Goal: Task Accomplishment & Management: Manage account settings

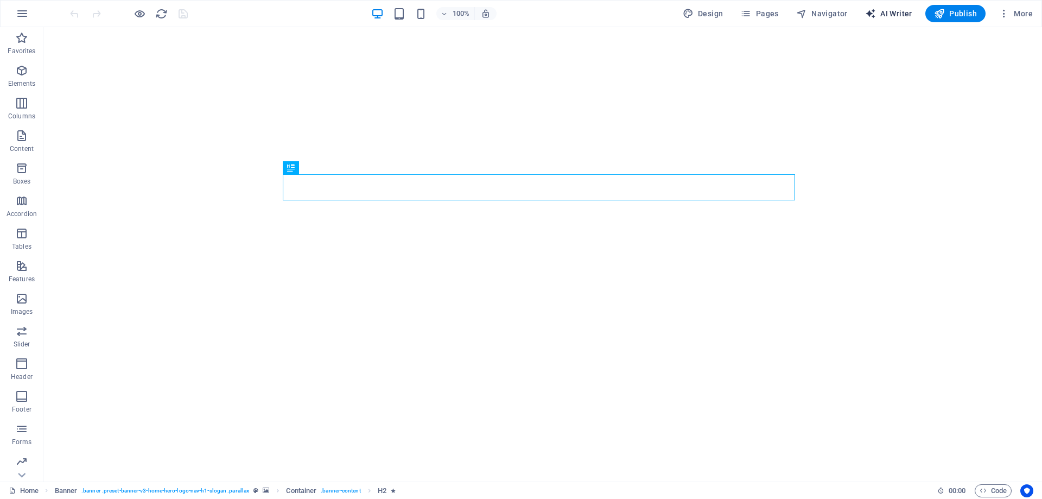
click at [886, 10] on span "AI Writer" at bounding box center [888, 13] width 47 height 11
select select "English"
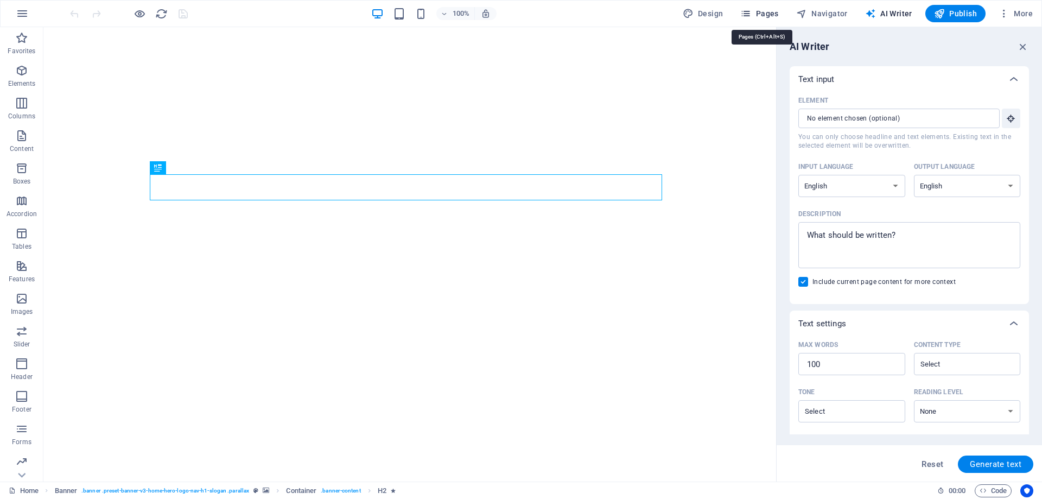
click at [765, 17] on span "Pages" at bounding box center [759, 13] width 38 height 11
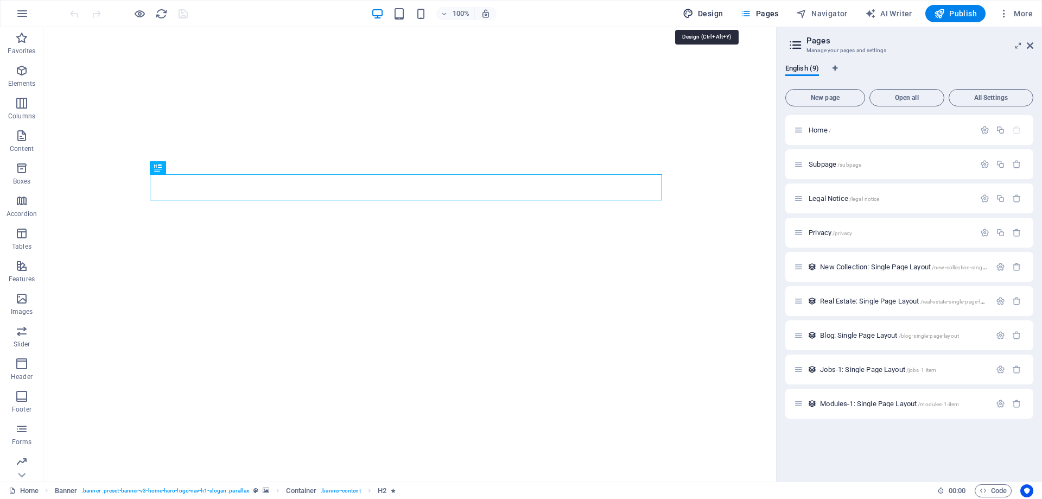
click at [721, 17] on span "Design" at bounding box center [703, 13] width 41 height 11
select select "rem"
select select "200"
select select "px"
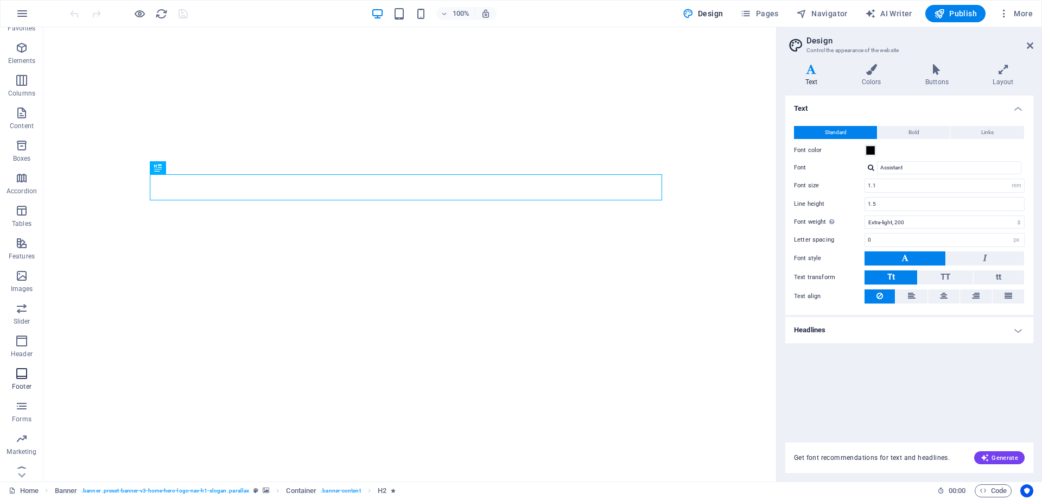
scroll to position [34, 0]
click at [1003, 14] on icon "button" at bounding box center [1004, 13] width 11 height 11
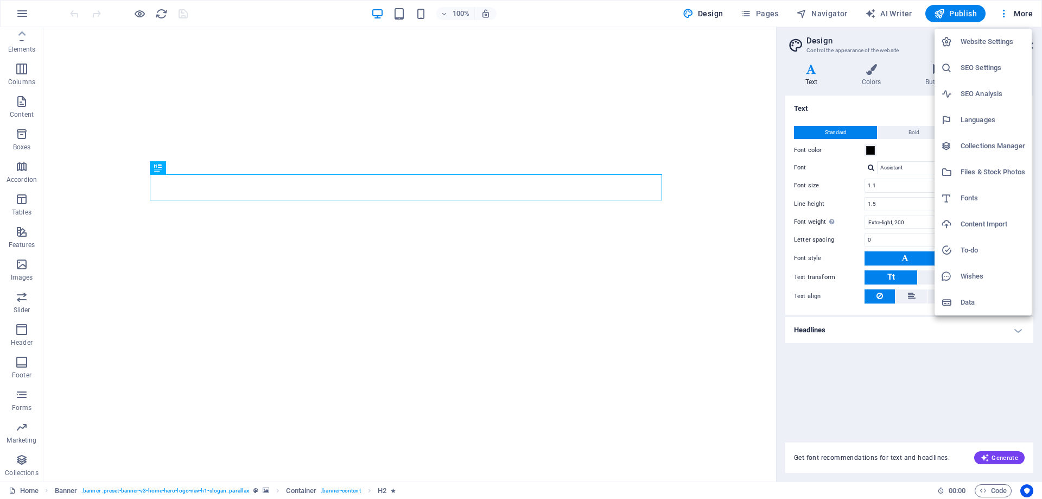
click at [1011, 42] on h6 "Website Settings" at bounding box center [993, 41] width 65 height 13
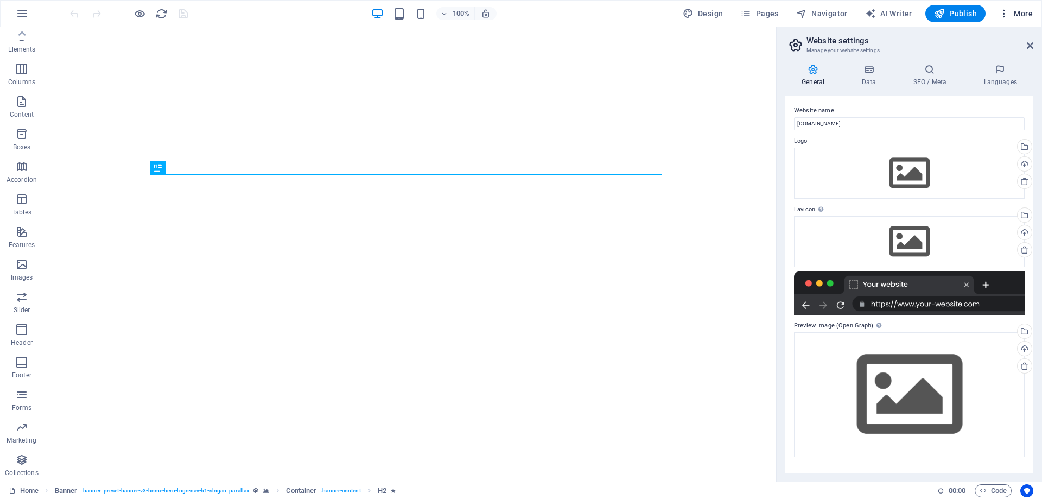
click at [1016, 14] on span "More" at bounding box center [1016, 13] width 34 height 11
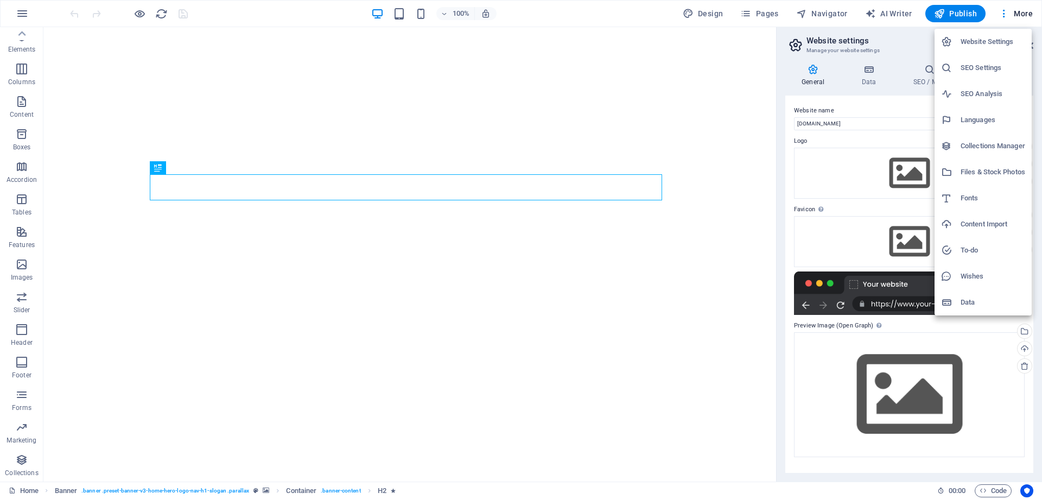
click at [866, 293] on div at bounding box center [521, 249] width 1042 height 499
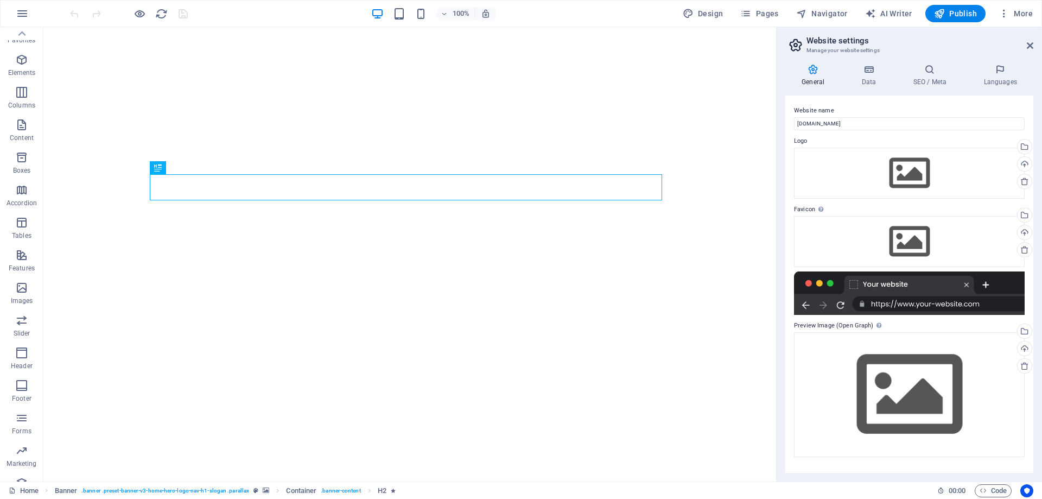
scroll to position [0, 0]
click at [12, 11] on button "button" at bounding box center [22, 14] width 26 height 26
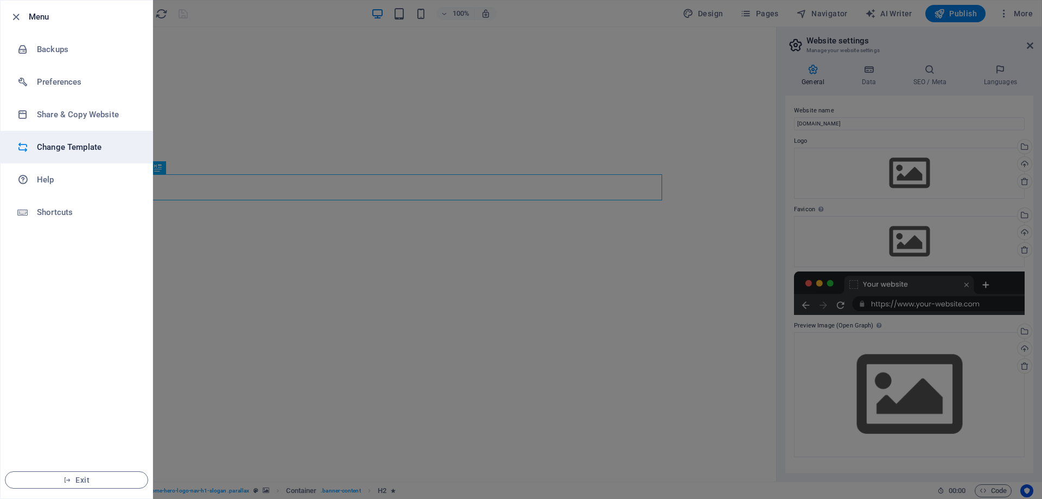
click at [70, 153] on h6 "Change Template" at bounding box center [87, 147] width 100 height 13
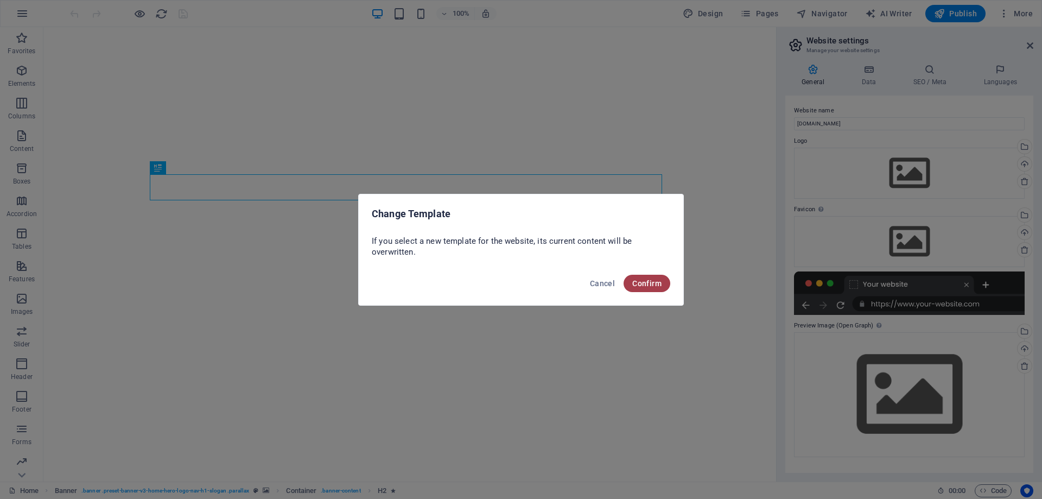
click at [643, 282] on span "Confirm" at bounding box center [646, 283] width 29 height 9
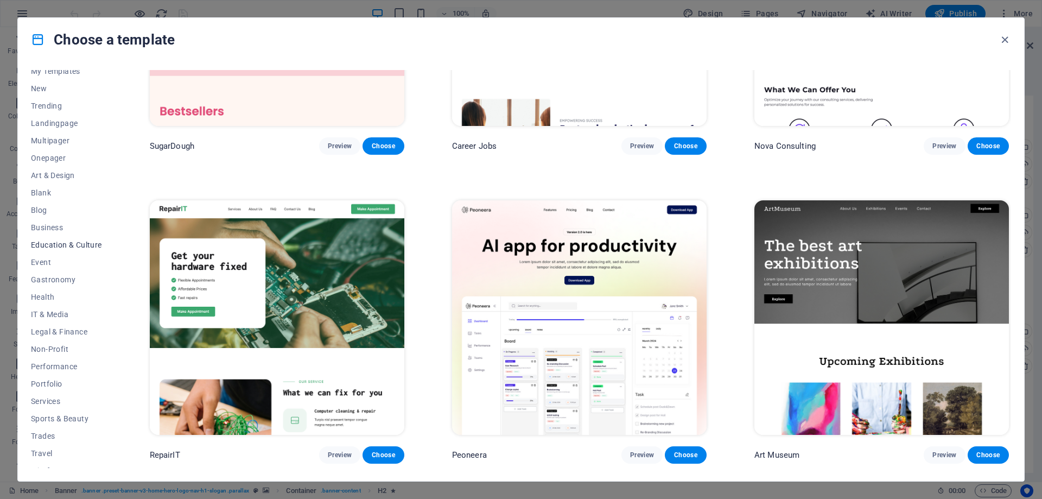
scroll to position [36, 0]
click at [52, 303] on span "IT & Media" at bounding box center [66, 303] width 71 height 9
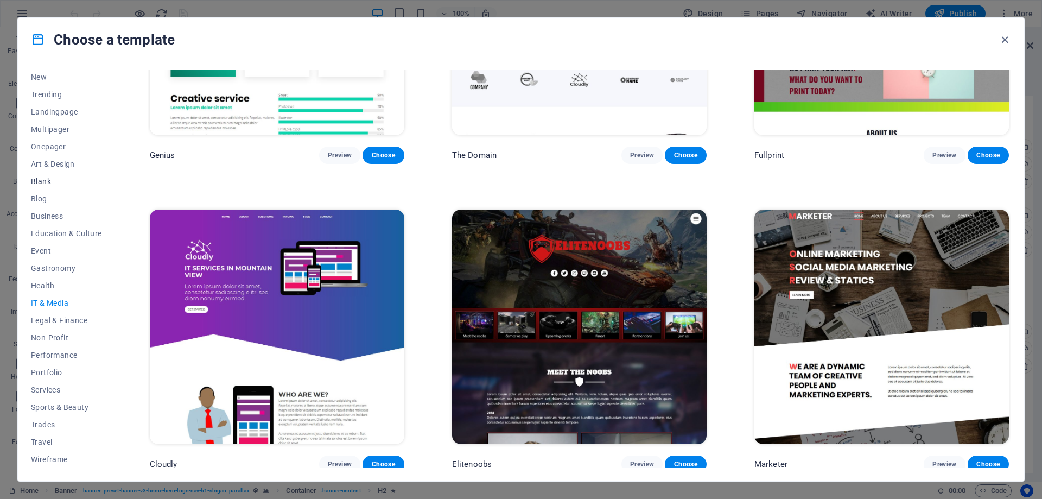
scroll to position [0, 0]
click at [56, 181] on span "Onepager" at bounding box center [66, 183] width 71 height 9
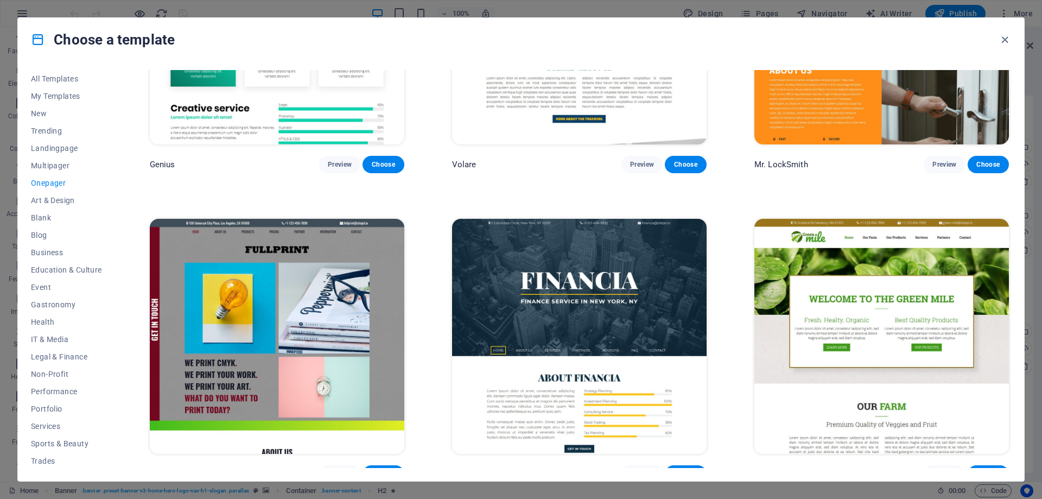
scroll to position [3252, 0]
click at [43, 109] on span "New" at bounding box center [66, 113] width 71 height 9
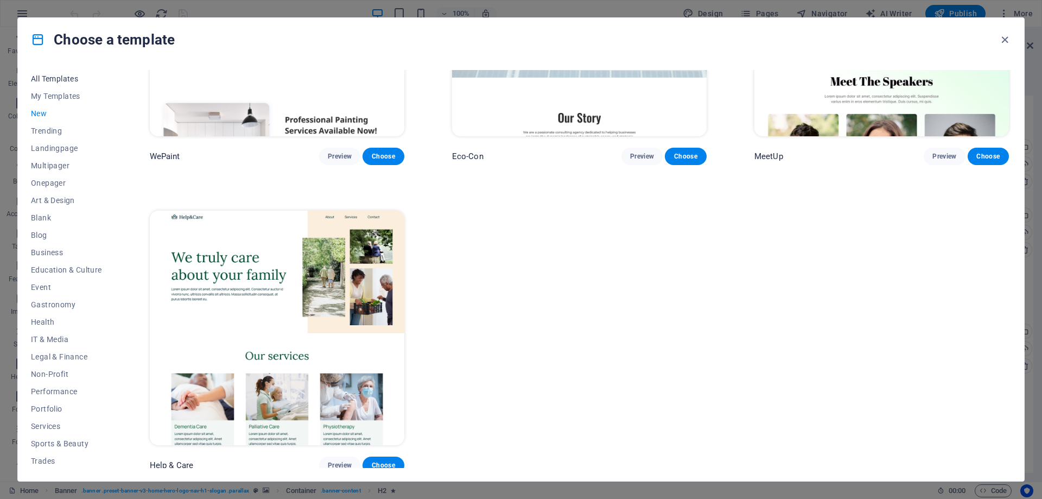
click at [50, 78] on span "All Templates" at bounding box center [66, 78] width 71 height 9
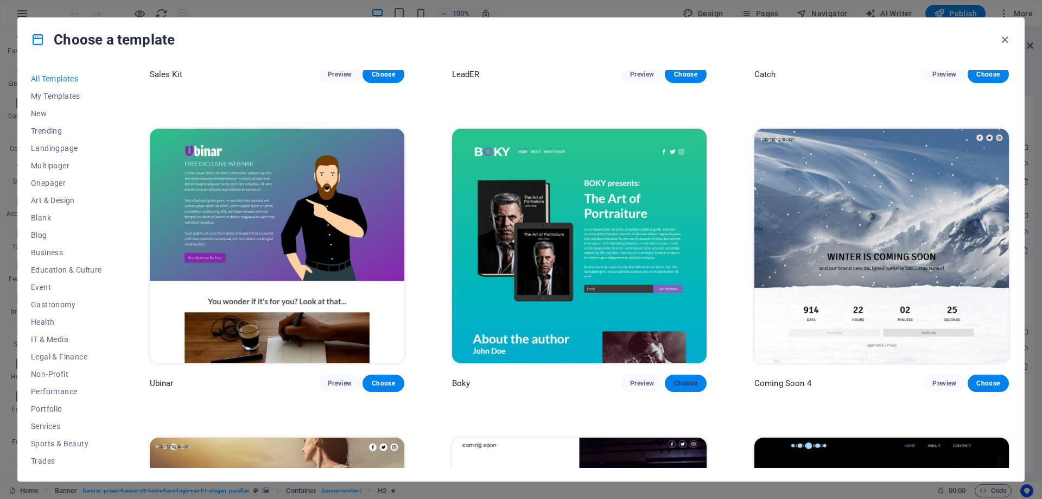
scroll to position [16315, 0]
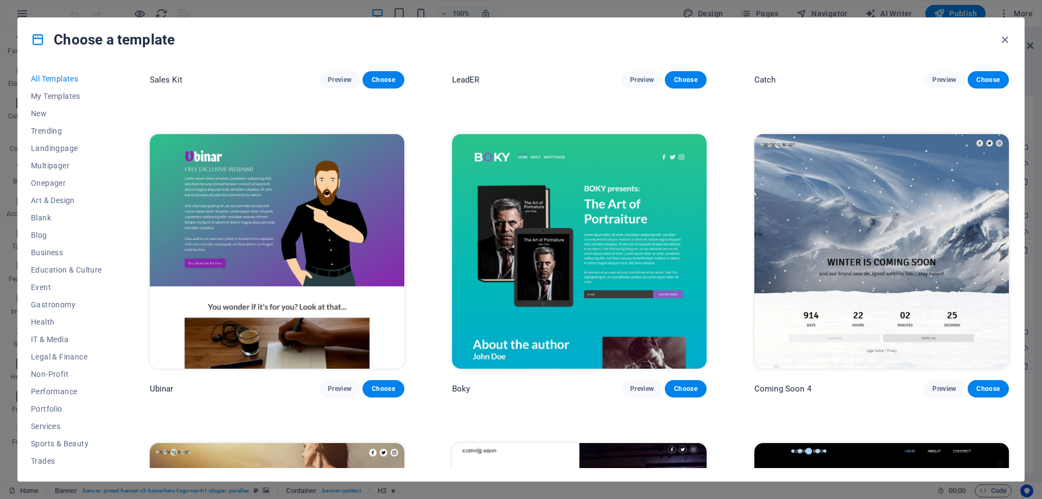
click at [892, 159] on img at bounding box center [882, 251] width 255 height 235
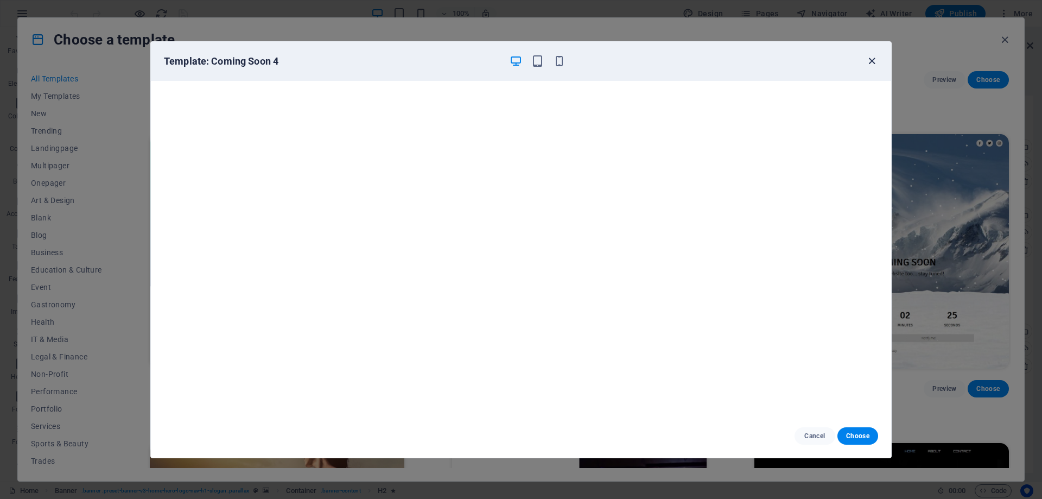
click at [876, 62] on icon "button" at bounding box center [872, 61] width 12 height 12
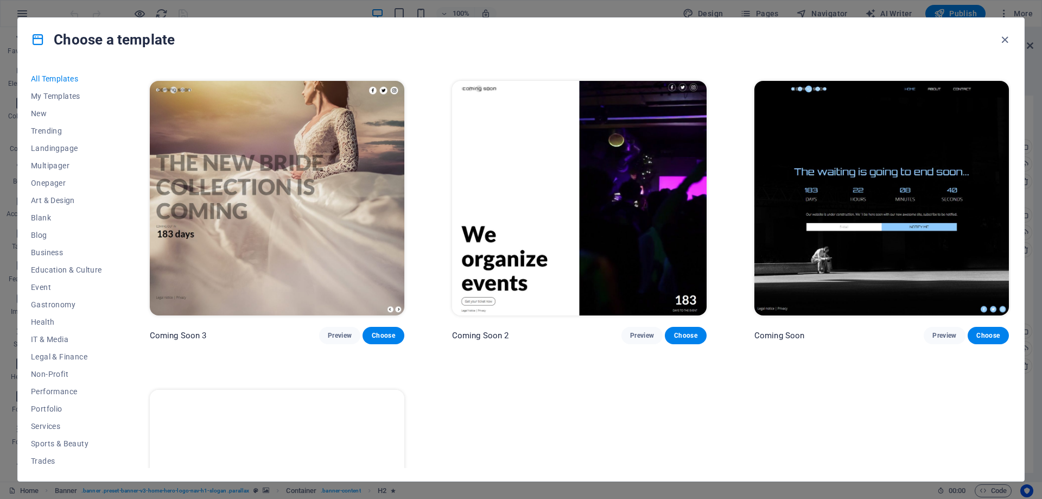
scroll to position [16496, 0]
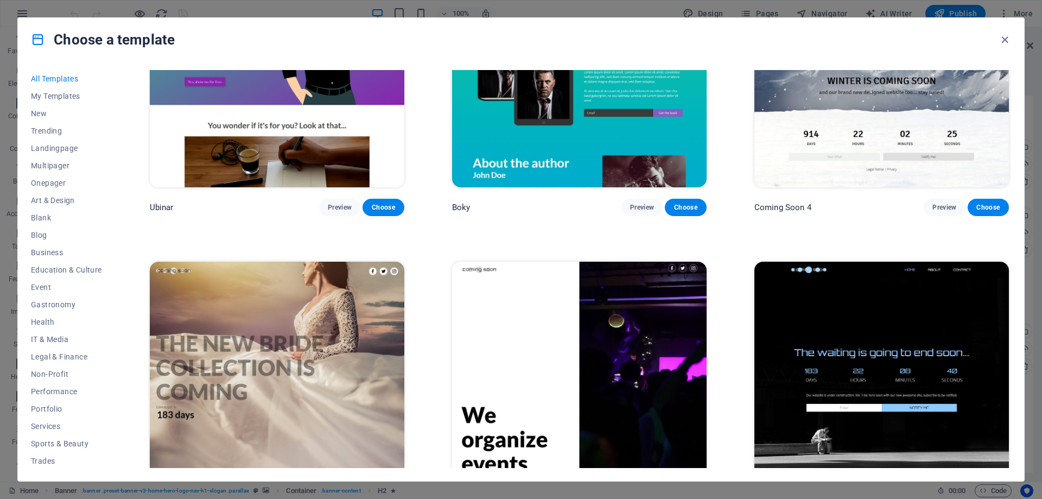
click at [595, 299] on img at bounding box center [579, 379] width 255 height 235
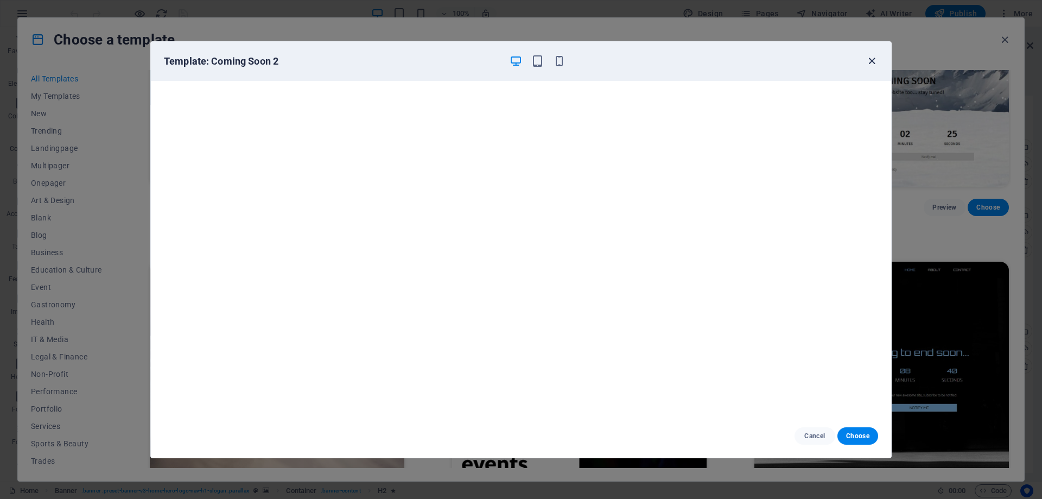
click at [876, 62] on icon "button" at bounding box center [872, 61] width 12 height 12
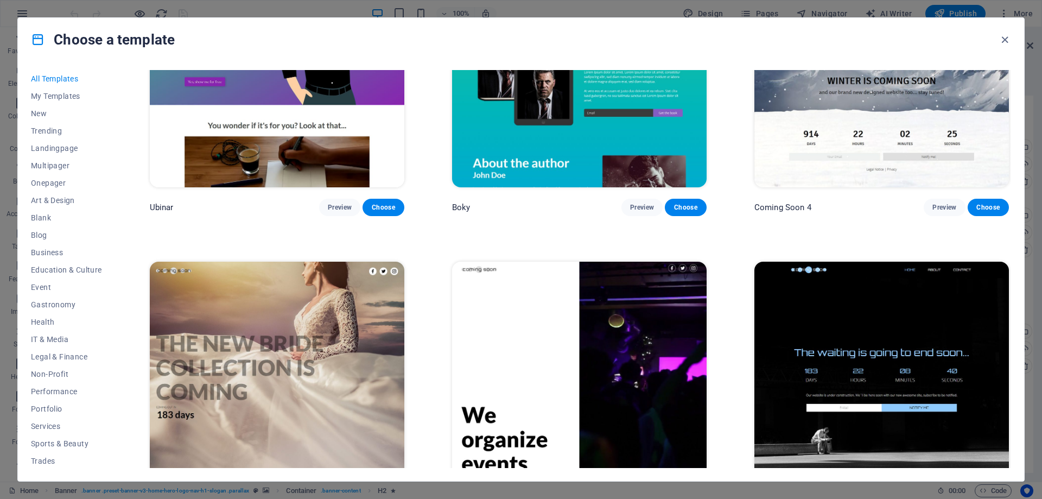
click at [307, 274] on img at bounding box center [277, 379] width 255 height 235
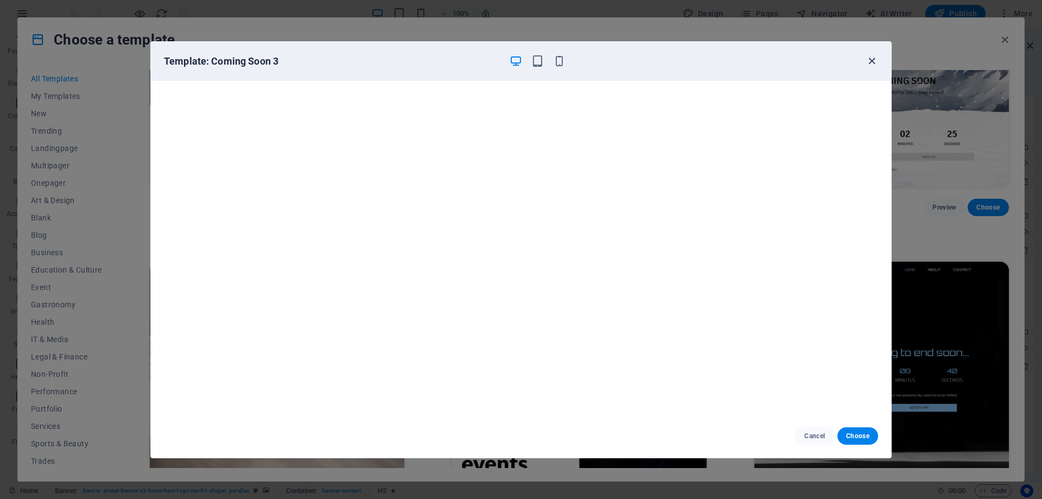
click at [869, 67] on icon "button" at bounding box center [872, 61] width 12 height 12
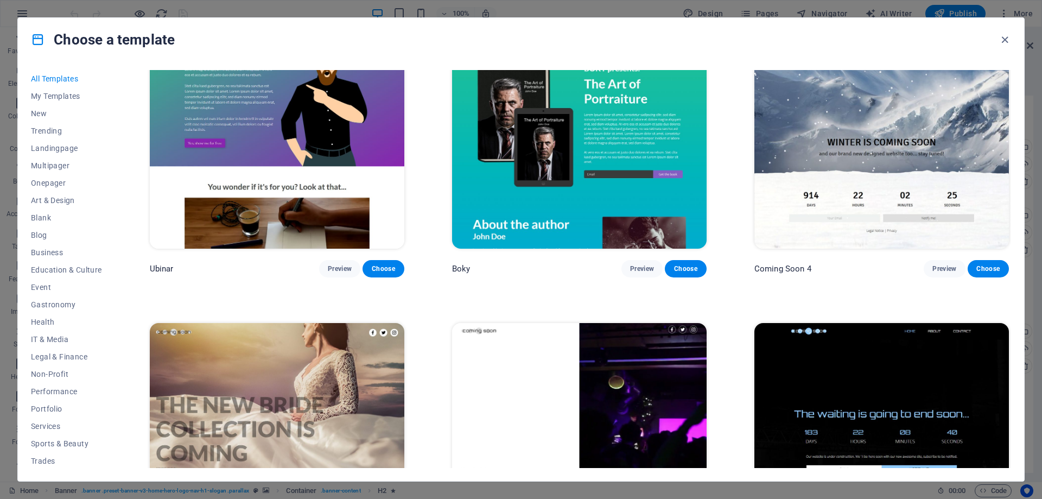
scroll to position [16432, 0]
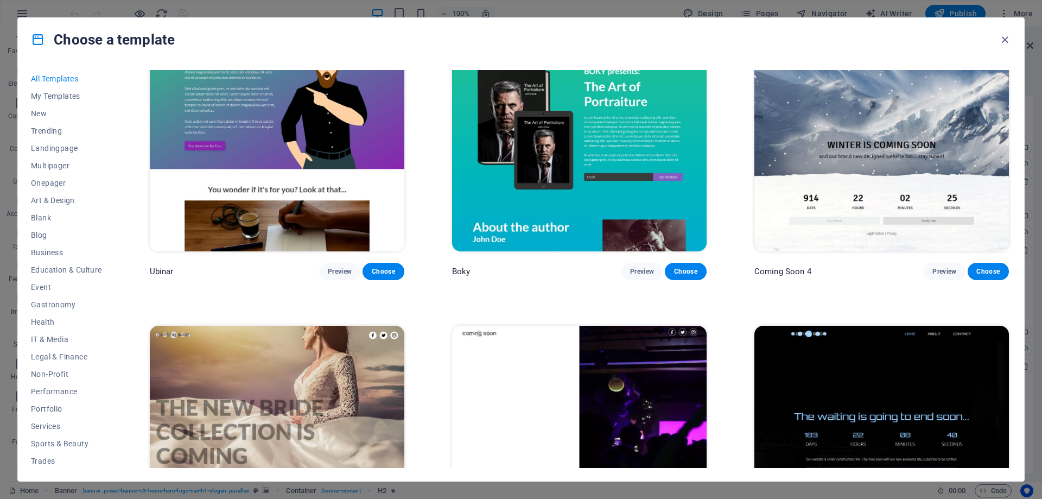
click at [889, 330] on img at bounding box center [882, 443] width 255 height 235
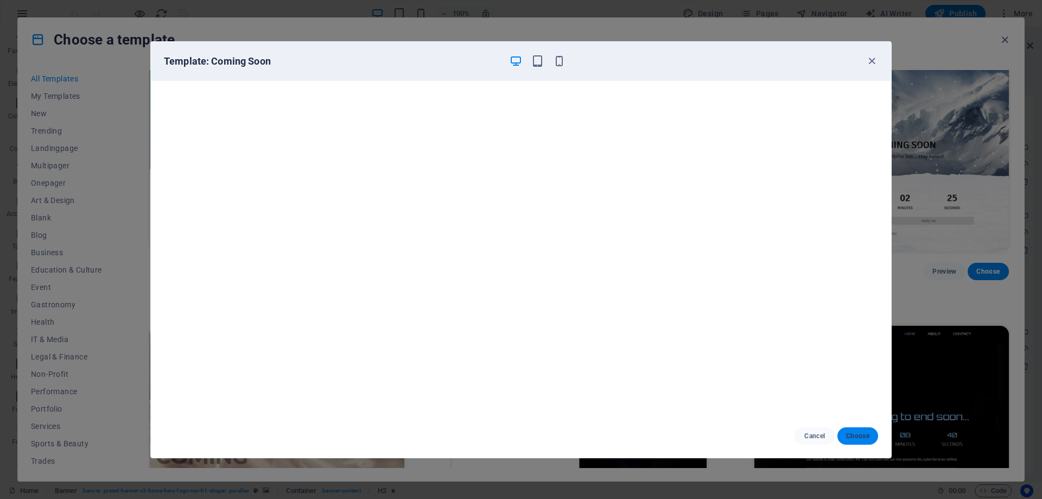
click at [856, 432] on span "Choose" at bounding box center [857, 436] width 23 height 9
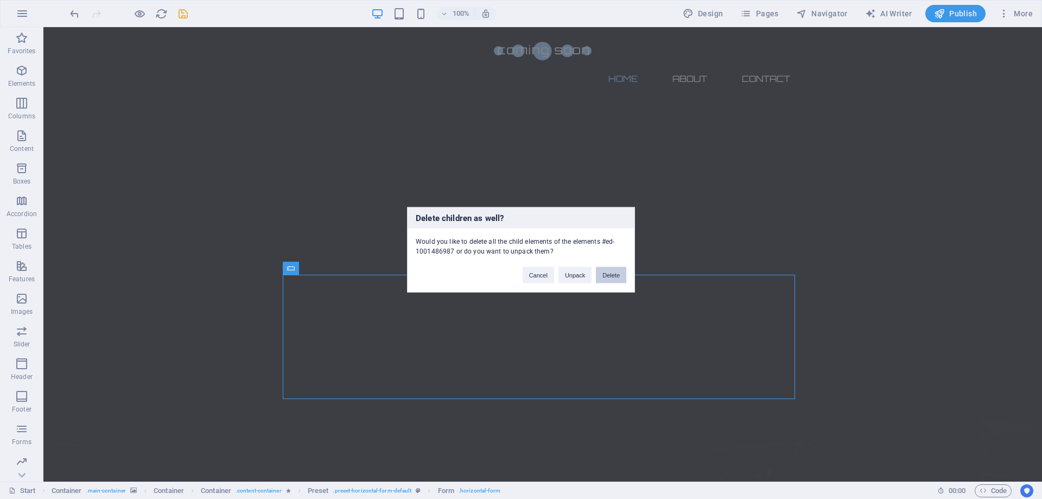
click at [610, 273] on button "Delete" at bounding box center [611, 275] width 30 height 16
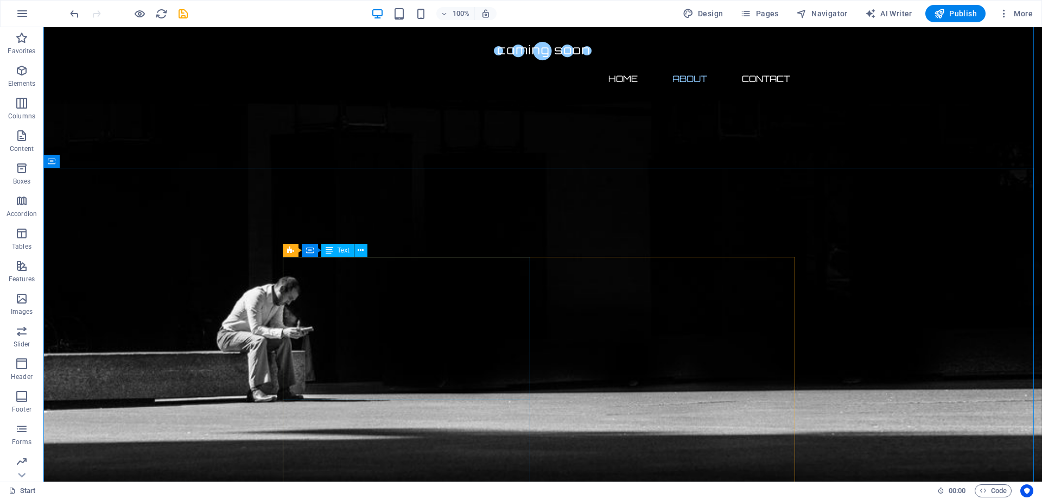
scroll to position [543, 0]
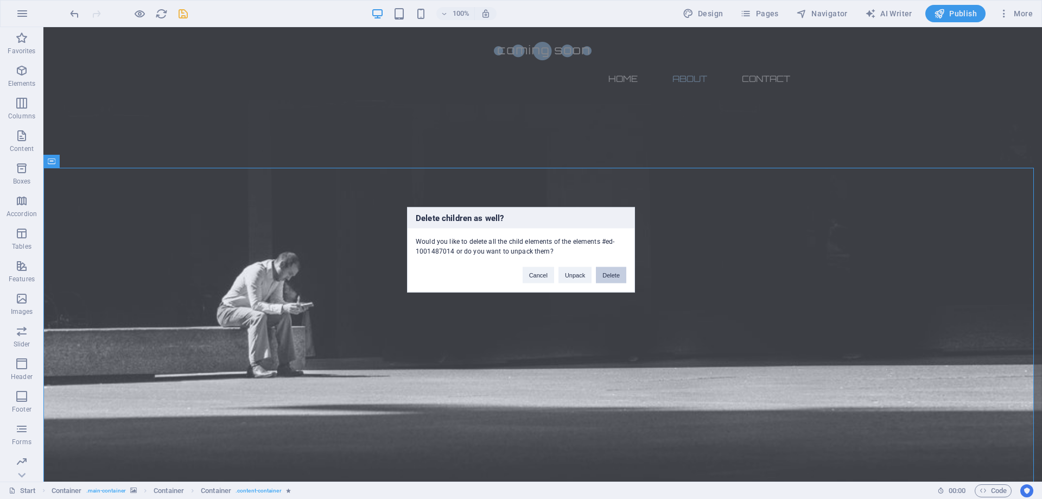
click at [607, 275] on button "Delete" at bounding box center [611, 275] width 30 height 16
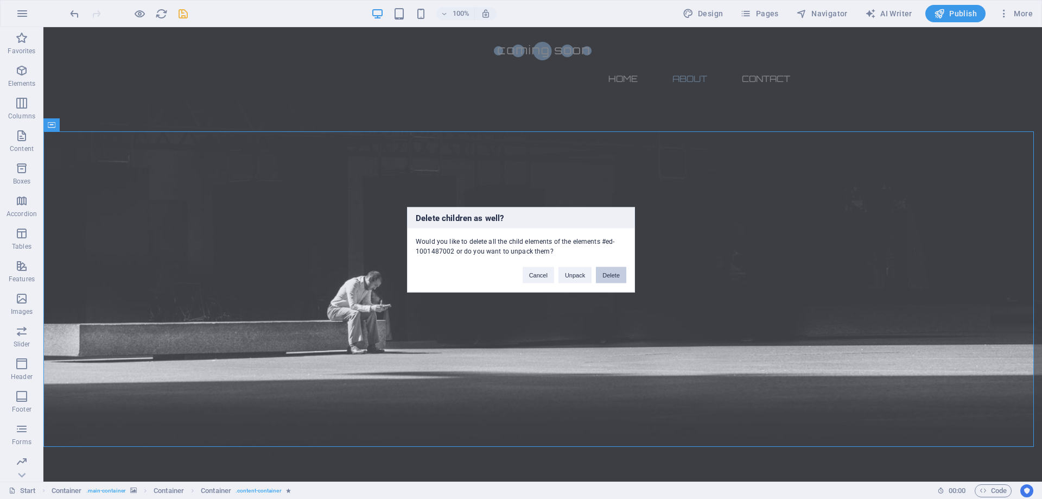
click at [616, 273] on button "Delete" at bounding box center [611, 275] width 30 height 16
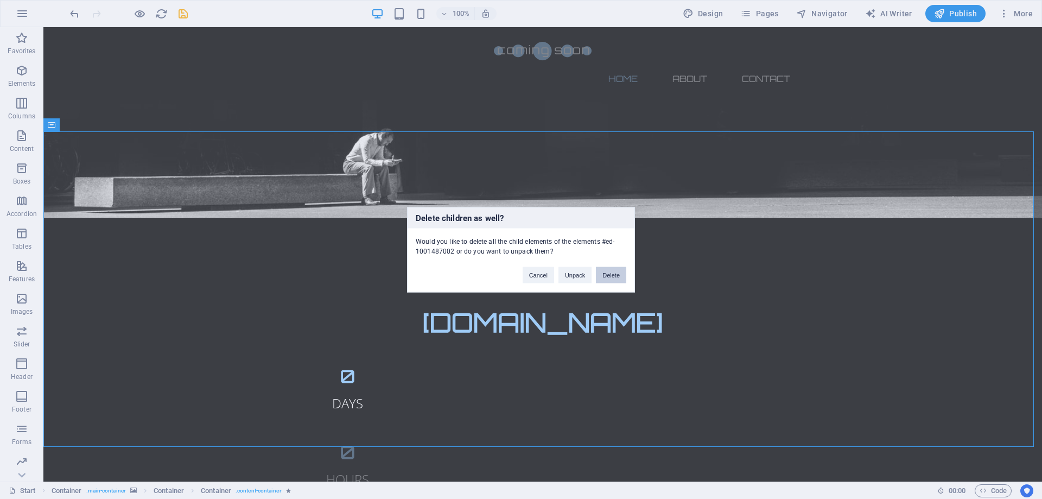
scroll to position [0, 0]
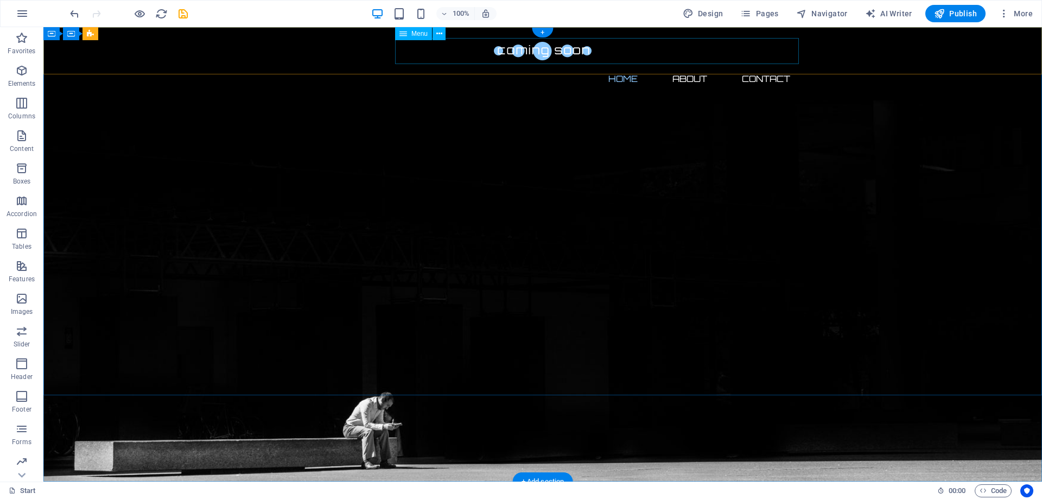
click at [683, 66] on nav "Home About Contact" at bounding box center [543, 79] width 512 height 26
click at [684, 66] on nav "Home About Contact" at bounding box center [543, 79] width 512 height 26
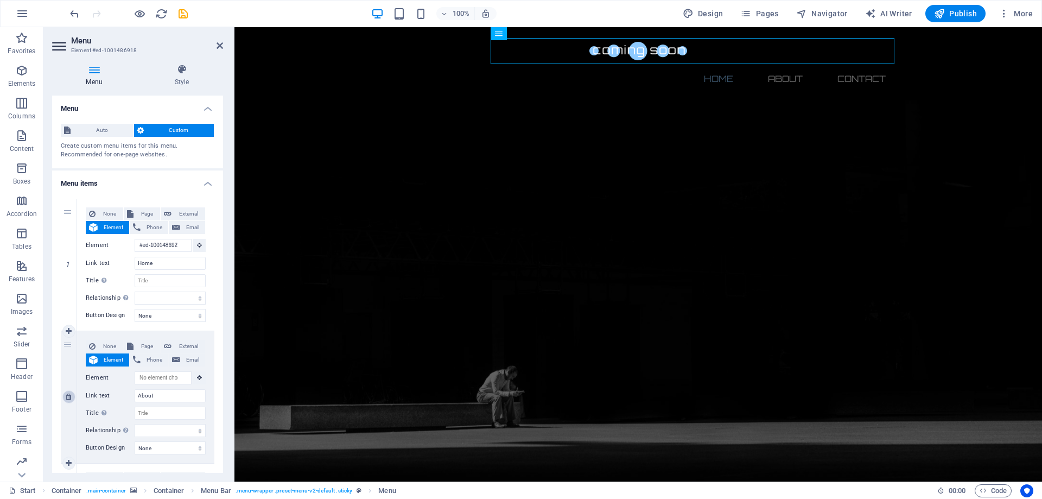
click at [67, 398] on icon at bounding box center [69, 397] width 6 height 8
select select
type input "Contact"
select select
click at [532, 34] on icon at bounding box center [535, 33] width 6 height 11
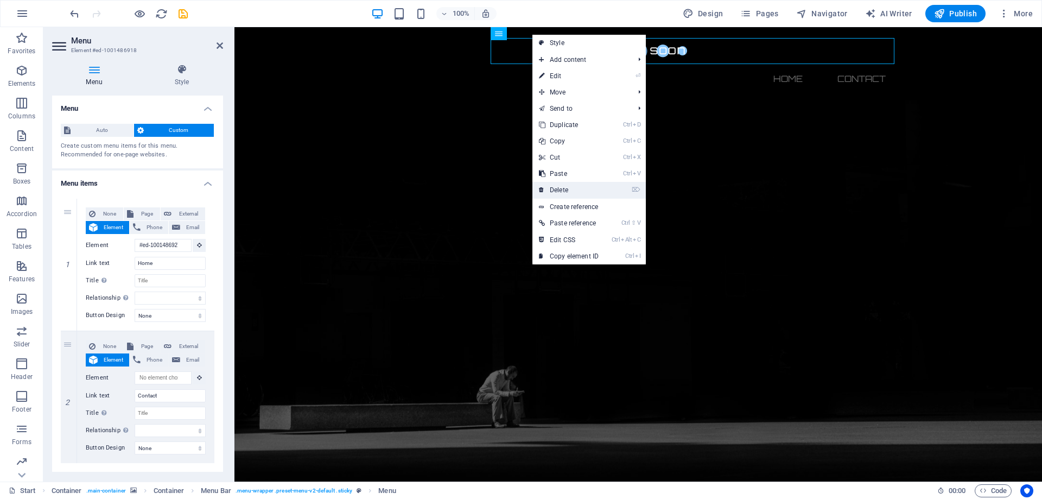
click at [572, 191] on link "⌦ Delete" at bounding box center [569, 190] width 73 height 16
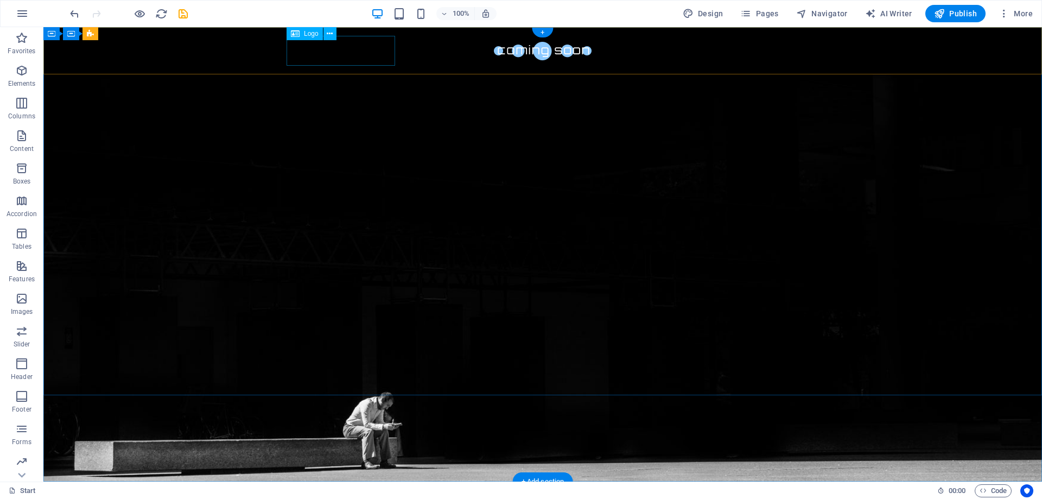
click at [383, 42] on div at bounding box center [543, 51] width 512 height 30
click at [347, 38] on div at bounding box center [543, 51] width 512 height 30
click at [330, 34] on icon at bounding box center [330, 33] width 6 height 11
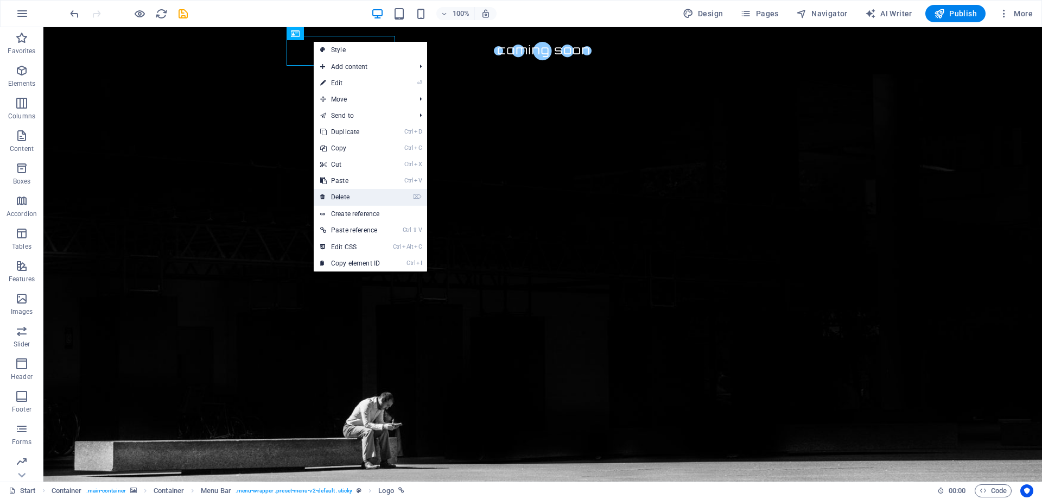
click at [345, 198] on link "⌦ Delete" at bounding box center [350, 197] width 73 height 16
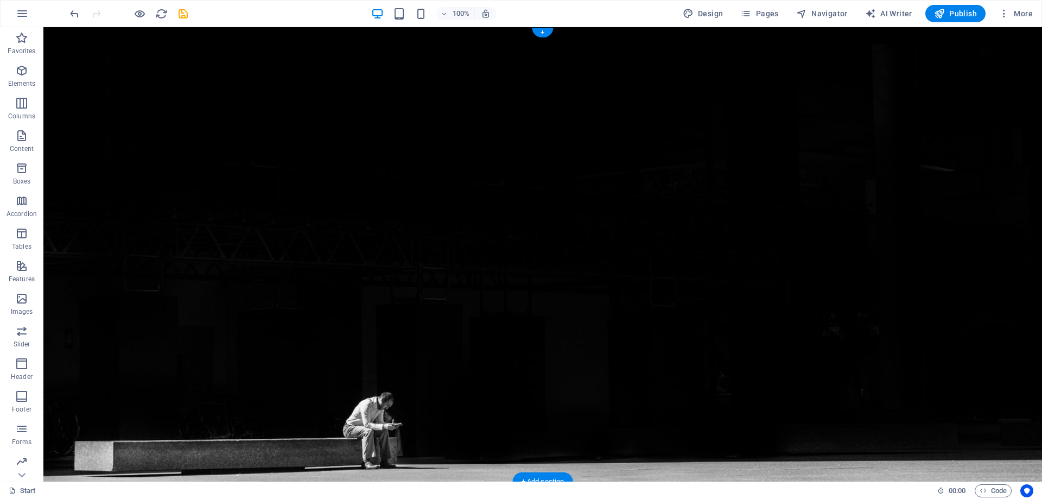
click at [341, 340] on figure at bounding box center [542, 254] width 999 height 454
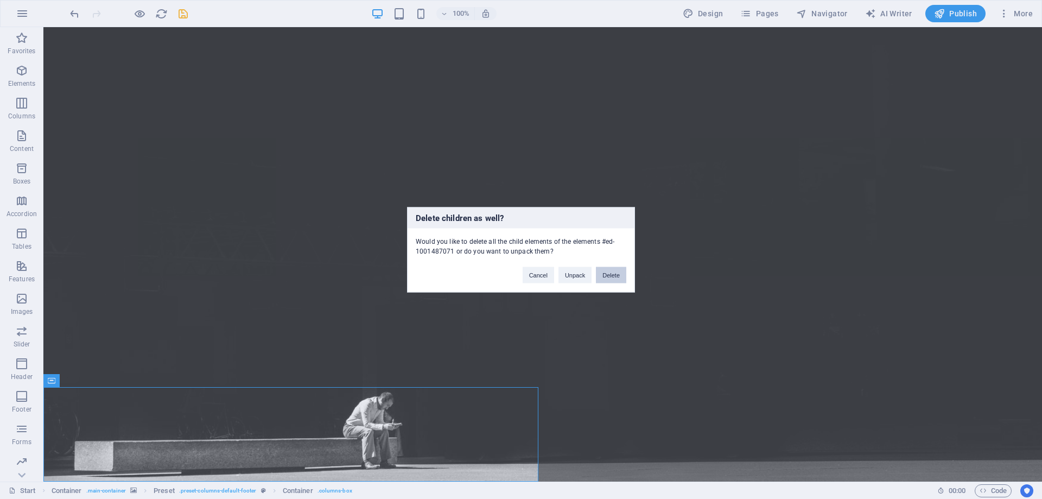
click at [606, 276] on button "Delete" at bounding box center [611, 275] width 30 height 16
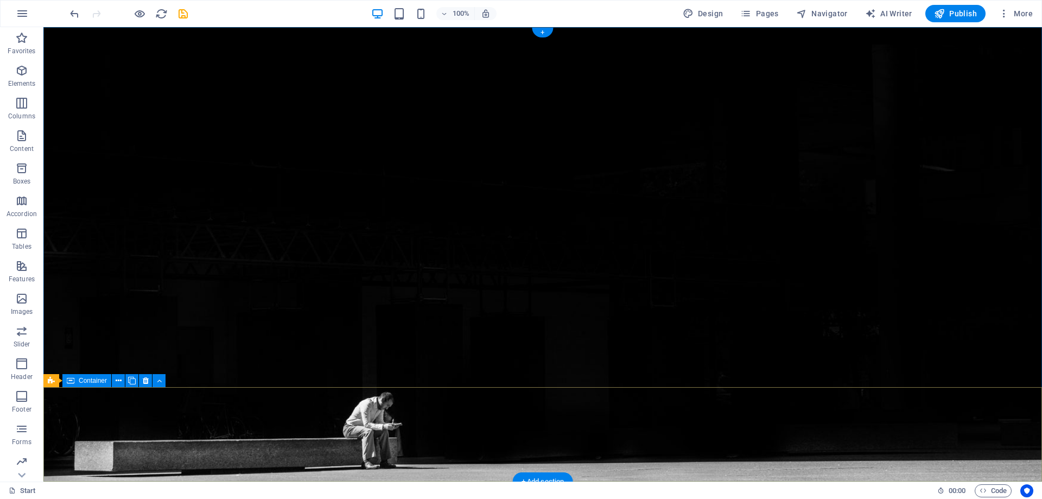
click at [474, 387] on figure at bounding box center [542, 254] width 999 height 454
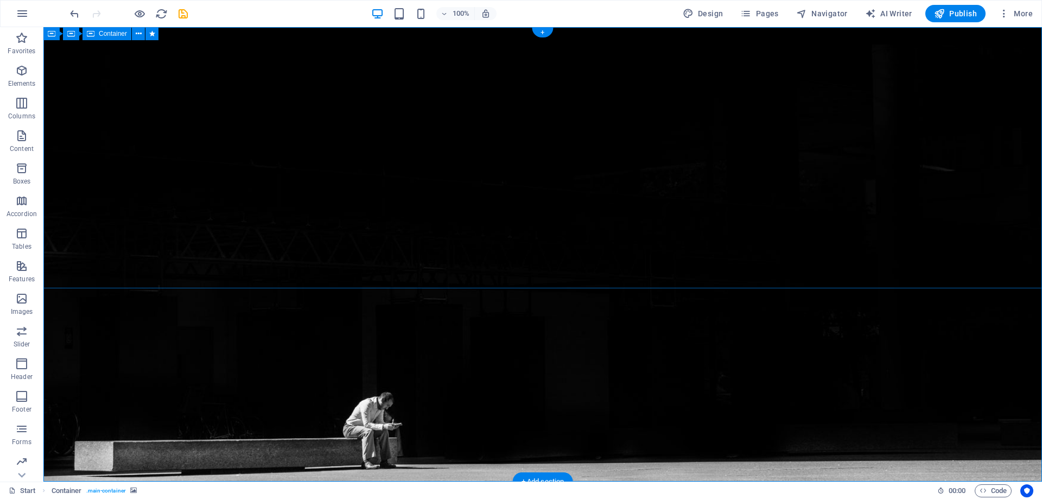
click at [48, 34] on icon at bounding box center [52, 33] width 8 height 13
click at [114, 33] on icon at bounding box center [113, 33] width 8 height 11
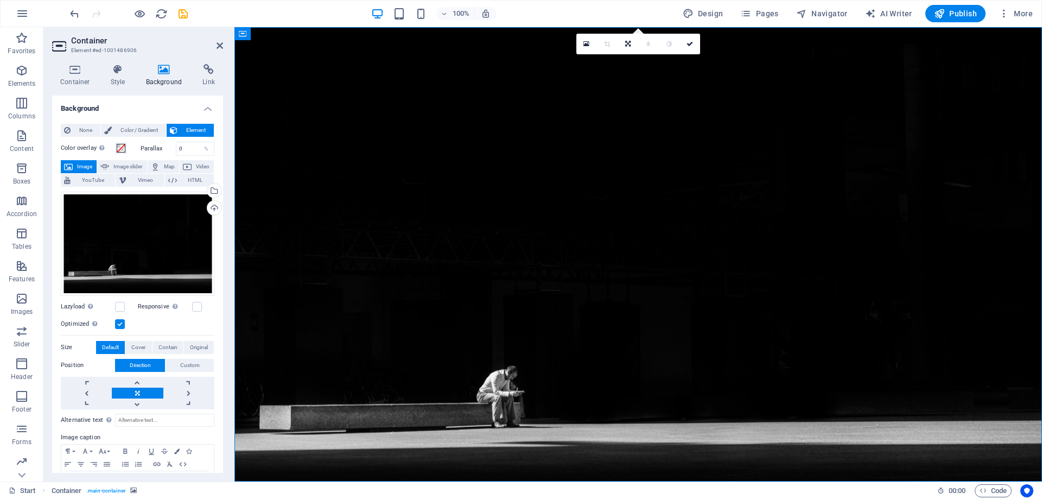
click at [468, 377] on figure at bounding box center [639, 254] width 808 height 454
click at [409, 395] on figure at bounding box center [639, 254] width 808 height 454
click at [955, 14] on span "Publish" at bounding box center [955, 13] width 43 height 11
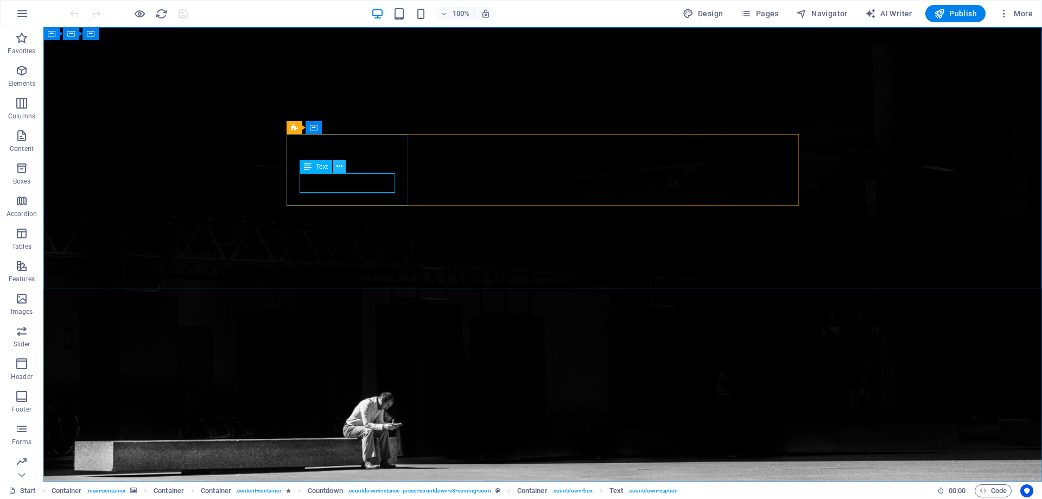
click at [340, 167] on icon at bounding box center [340, 166] width 6 height 11
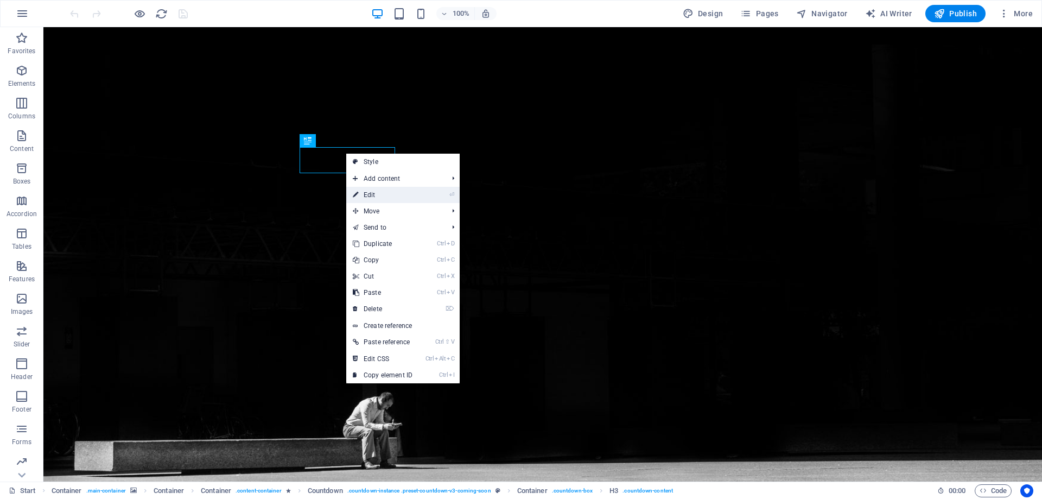
click at [381, 193] on link "⏎ Edit" at bounding box center [382, 195] width 73 height 16
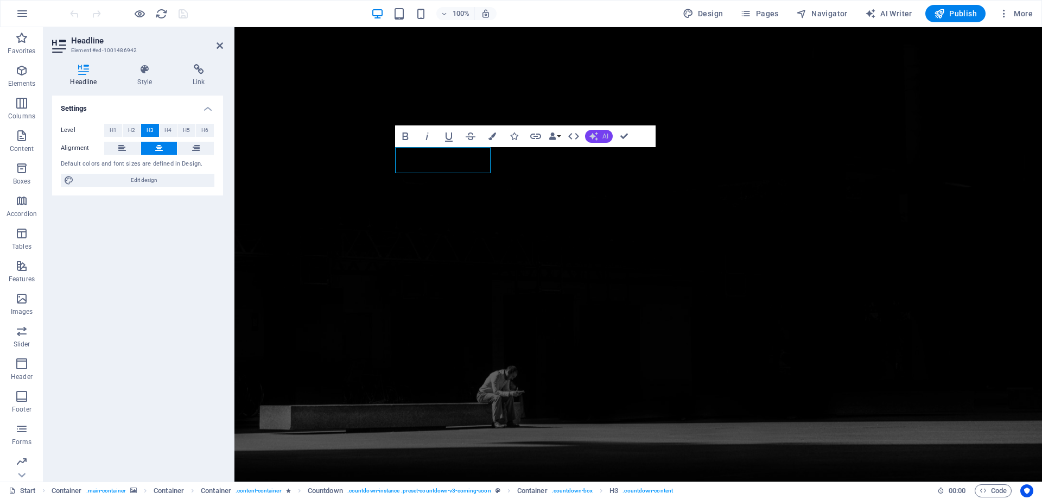
click at [603, 136] on span "AI" at bounding box center [606, 136] width 6 height 7
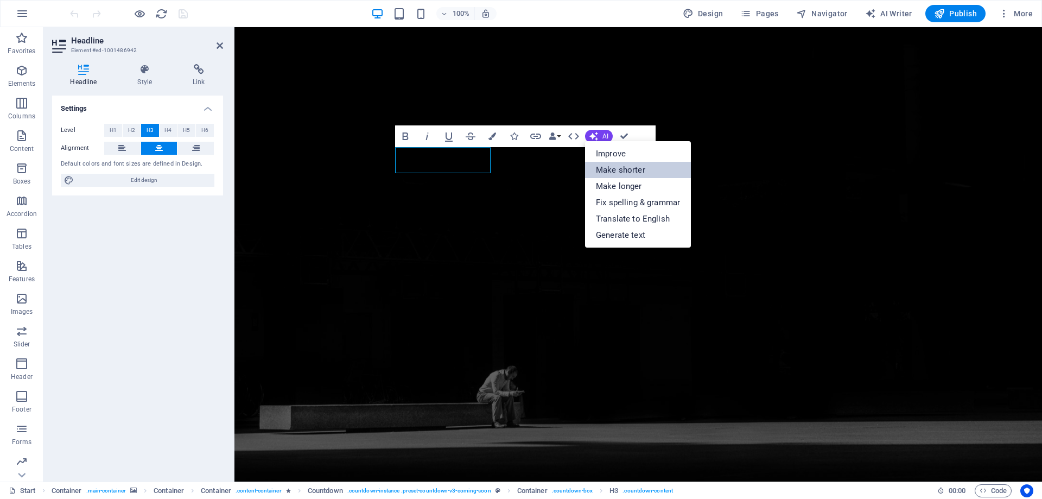
click at [638, 169] on link "Make shorter" at bounding box center [638, 170] width 106 height 16
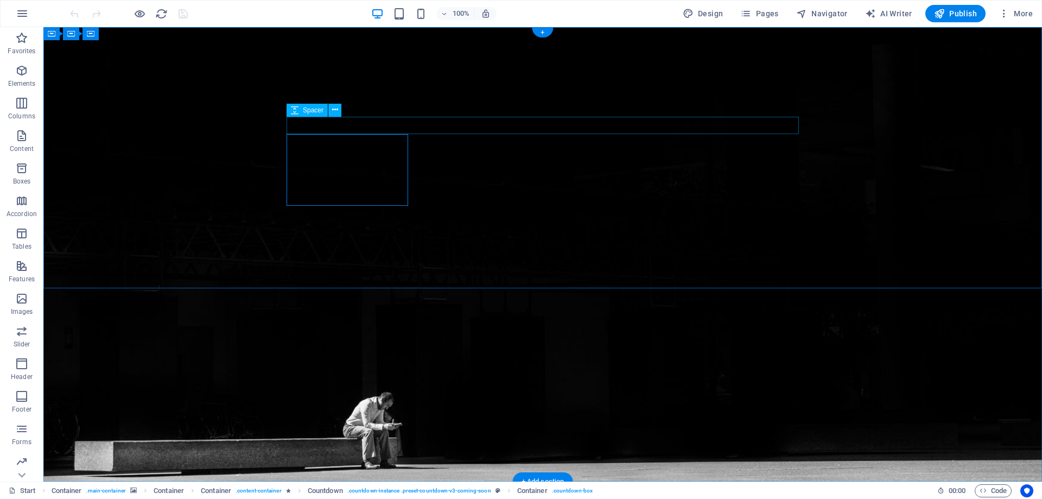
click at [313, 130] on span "Countdown" at bounding box center [318, 127] width 33 height 7
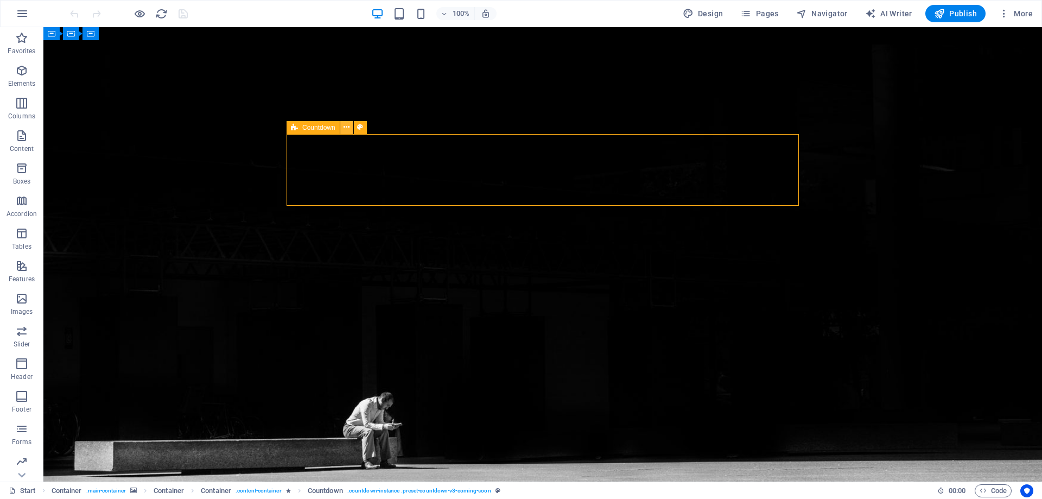
click at [347, 126] on icon at bounding box center [347, 127] width 6 height 11
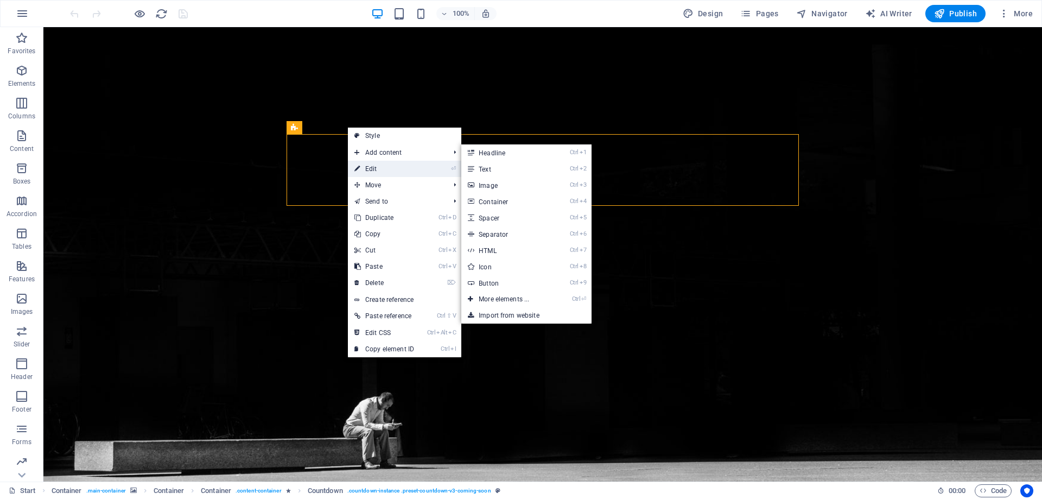
click at [384, 166] on link "⏎ Edit" at bounding box center [384, 169] width 73 height 16
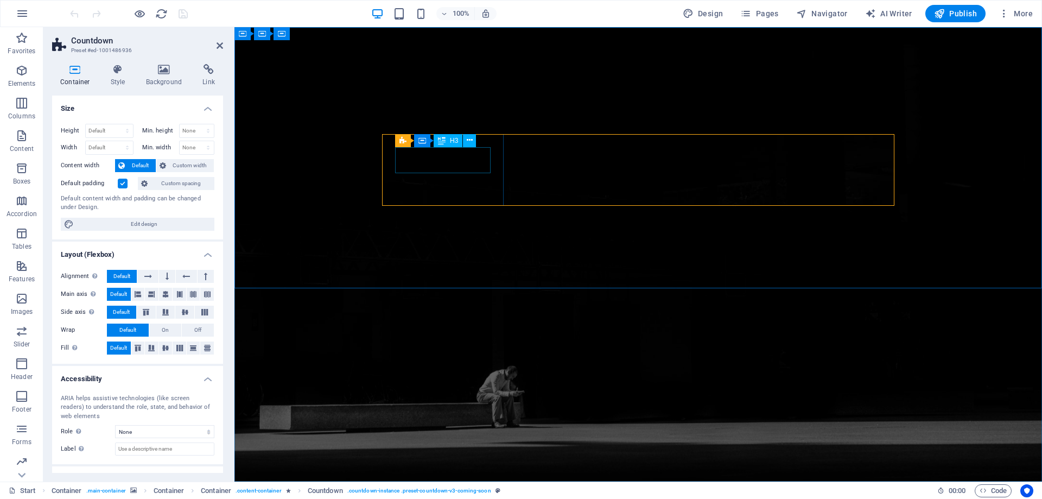
click at [405, 128] on span "Countdown" at bounding box center [414, 127] width 33 height 7
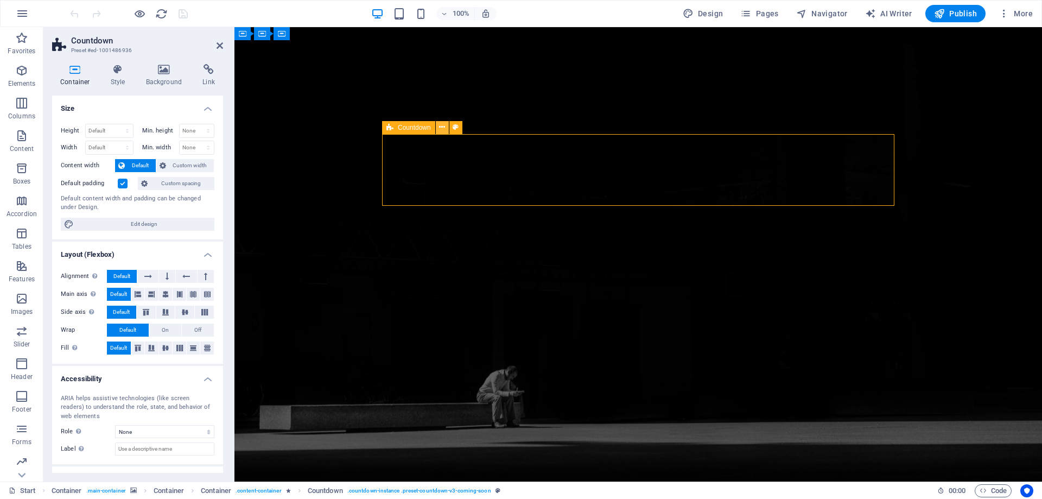
click at [446, 128] on button at bounding box center [442, 127] width 13 height 13
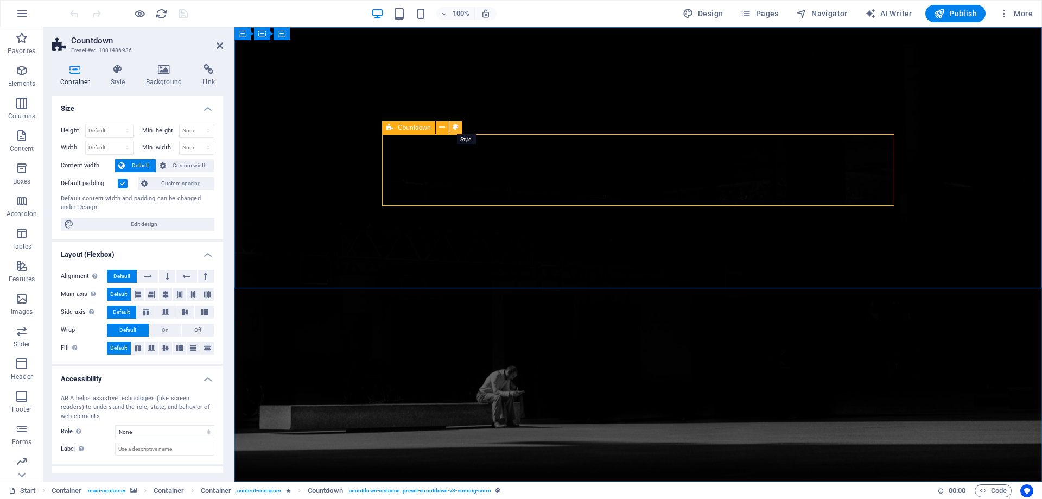
click at [455, 127] on icon at bounding box center [456, 127] width 6 height 11
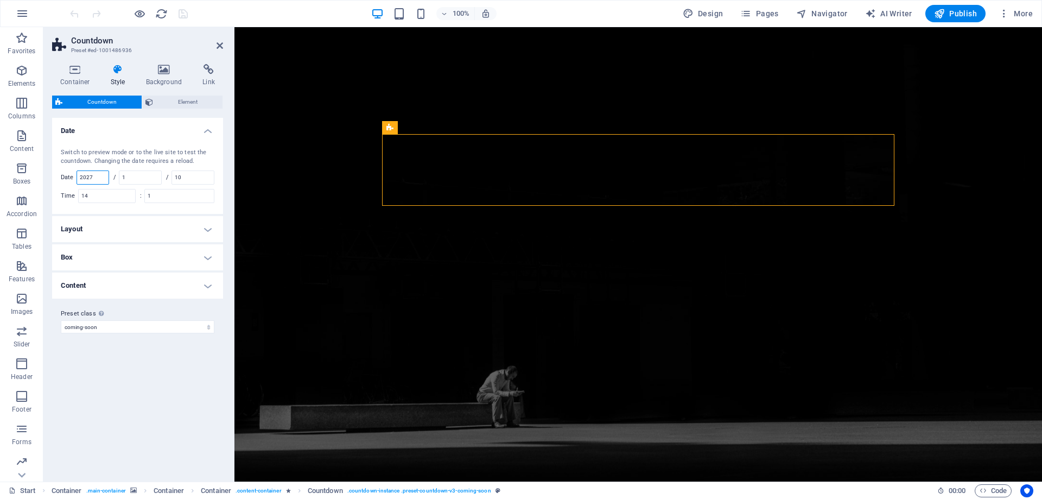
click at [97, 179] on input "2027" at bounding box center [92, 177] width 31 height 13
click at [93, 171] on input "2021" at bounding box center [92, 177] width 31 height 13
type input "2025"
click at [133, 171] on input "1" at bounding box center [140, 177] width 42 height 13
click at [189, 173] on input "10" at bounding box center [193, 177] width 42 height 13
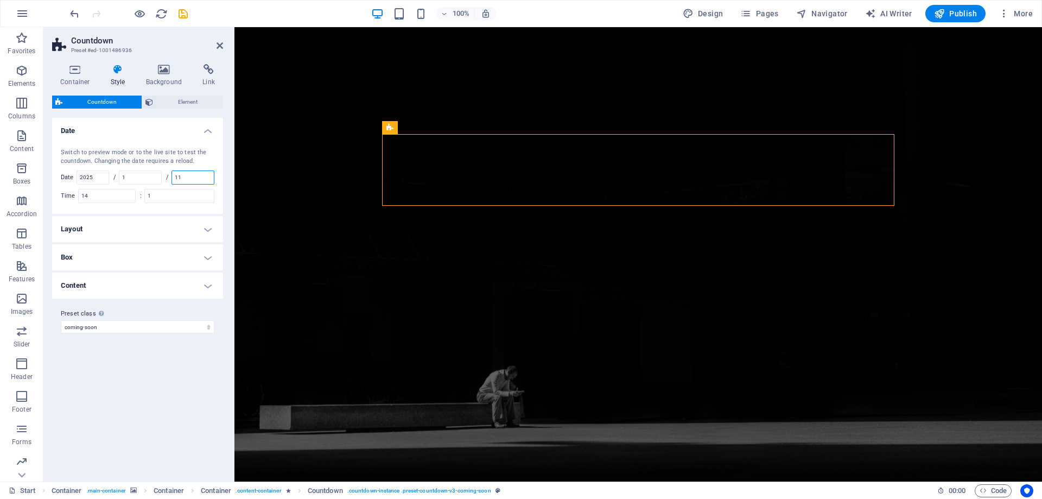
type input "11"
click at [109, 147] on div "Switch to preview mode or to the live site to test the countdown. Changing the …" at bounding box center [137, 175] width 175 height 77
click at [960, 11] on span "Publish" at bounding box center [955, 13] width 43 height 11
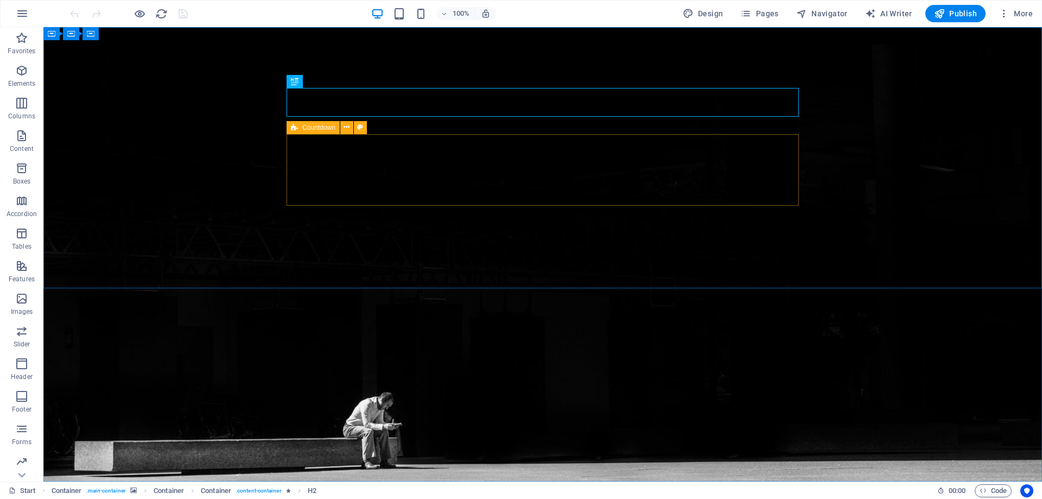
click at [298, 127] on div "Countdown" at bounding box center [313, 127] width 53 height 13
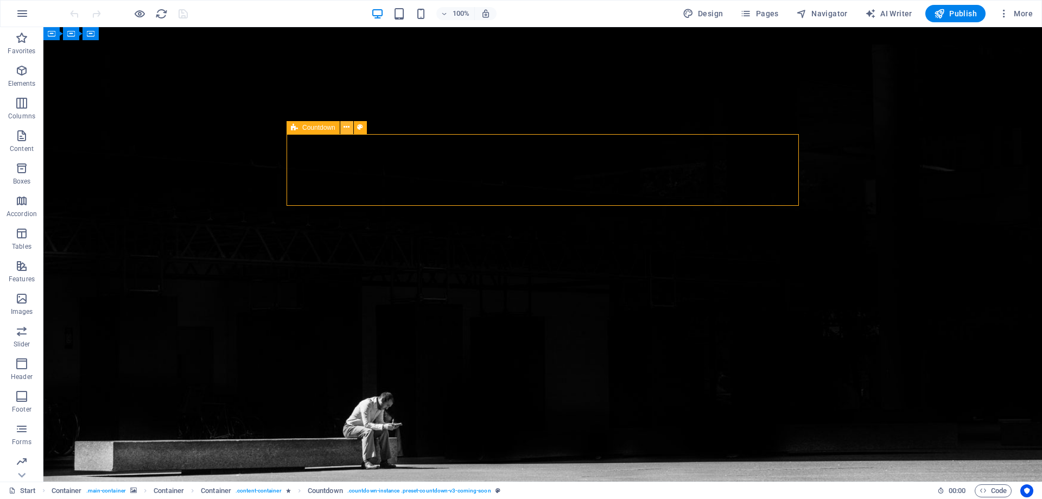
click at [349, 128] on icon at bounding box center [347, 127] width 6 height 11
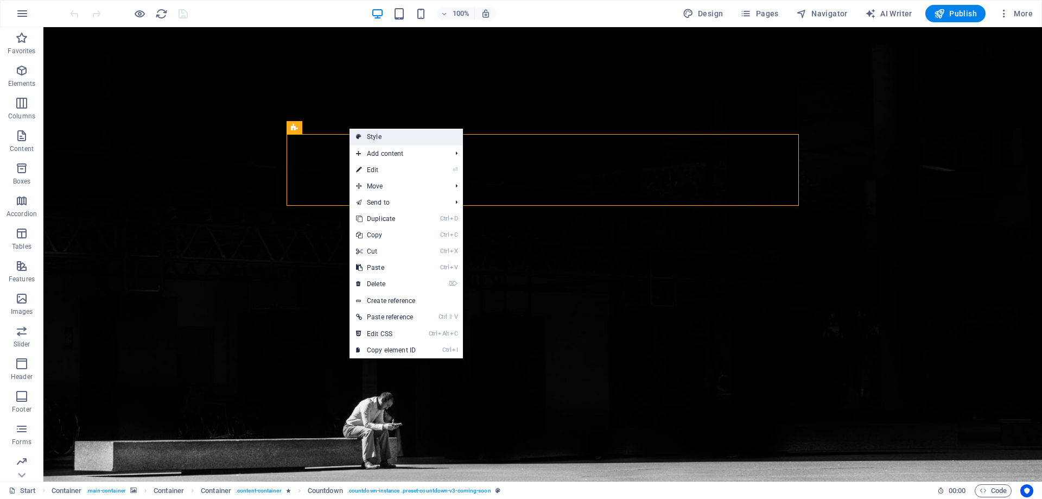
drag, startPoint x: 370, startPoint y: 135, endPoint x: 136, endPoint y: 112, distance: 235.1
click at [370, 135] on link "Style" at bounding box center [406, 137] width 113 height 16
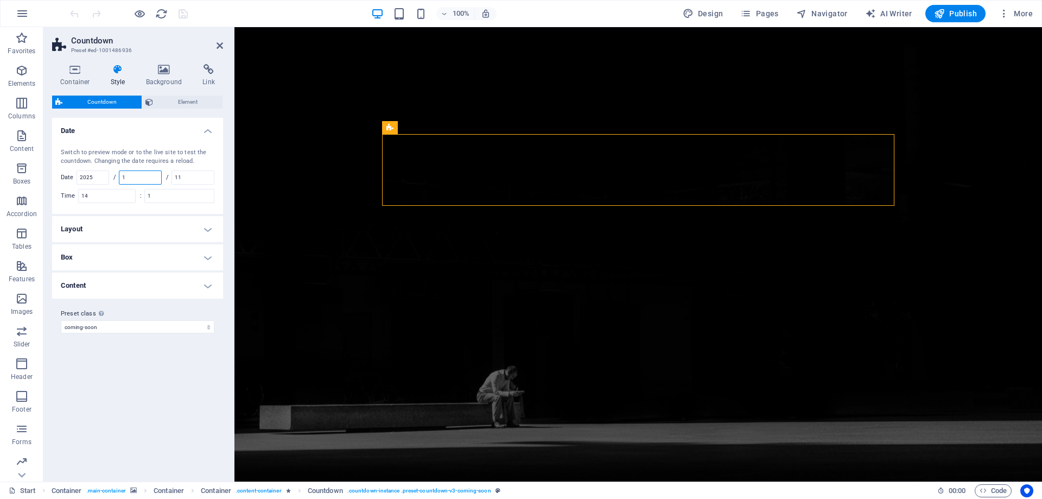
click at [143, 178] on input "1" at bounding box center [140, 177] width 42 height 13
type input "11"
click at [185, 175] on input "11" at bounding box center [193, 177] width 42 height 13
type input "01"
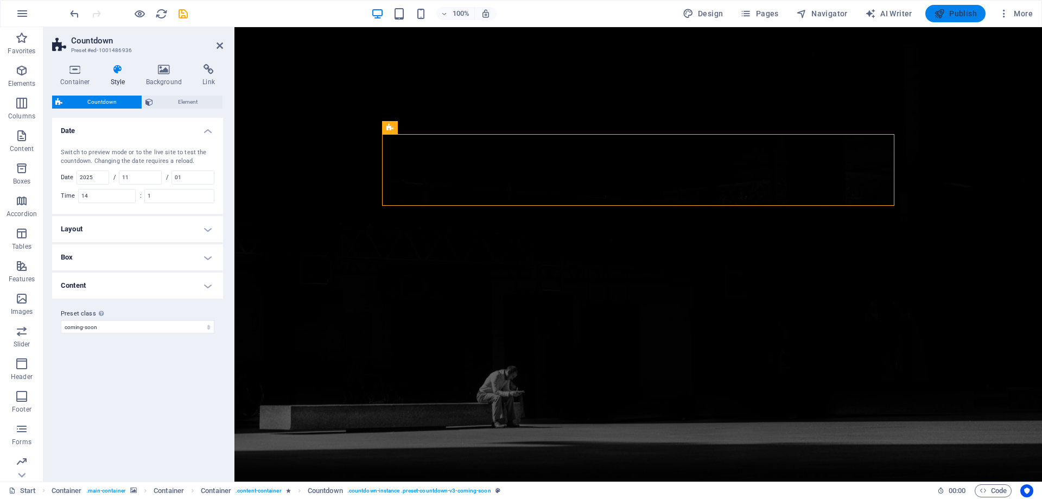
click at [959, 9] on span "Publish" at bounding box center [955, 13] width 43 height 11
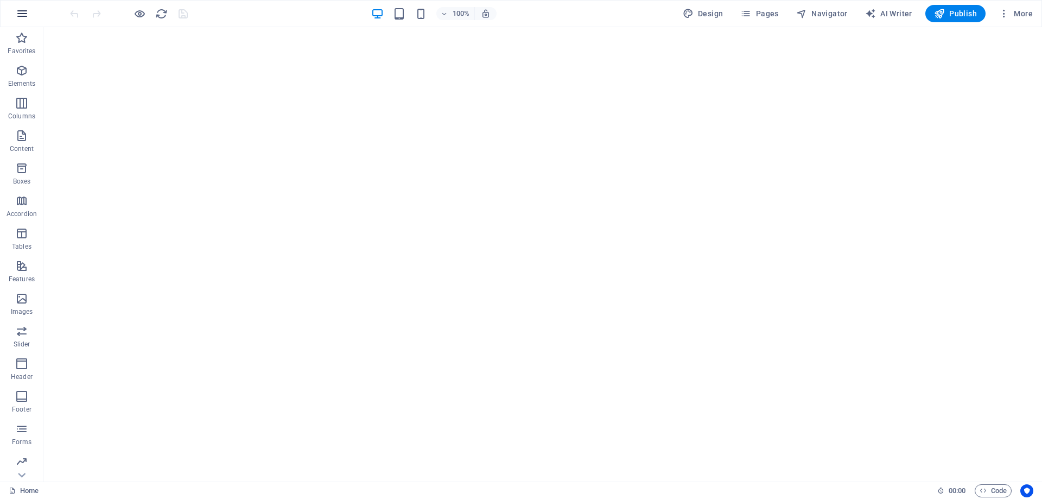
click at [18, 18] on icon "button" at bounding box center [22, 13] width 13 height 13
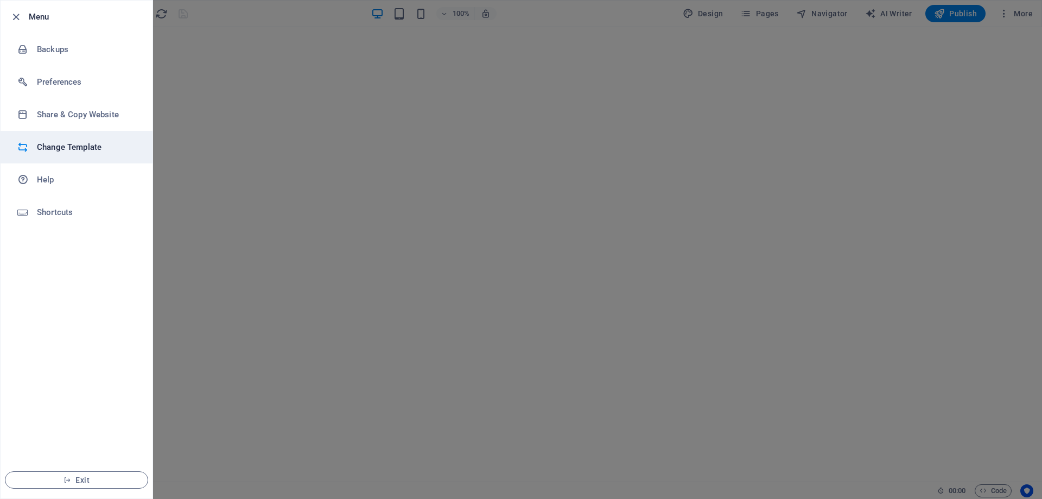
click at [72, 149] on h6 "Change Template" at bounding box center [87, 147] width 100 height 13
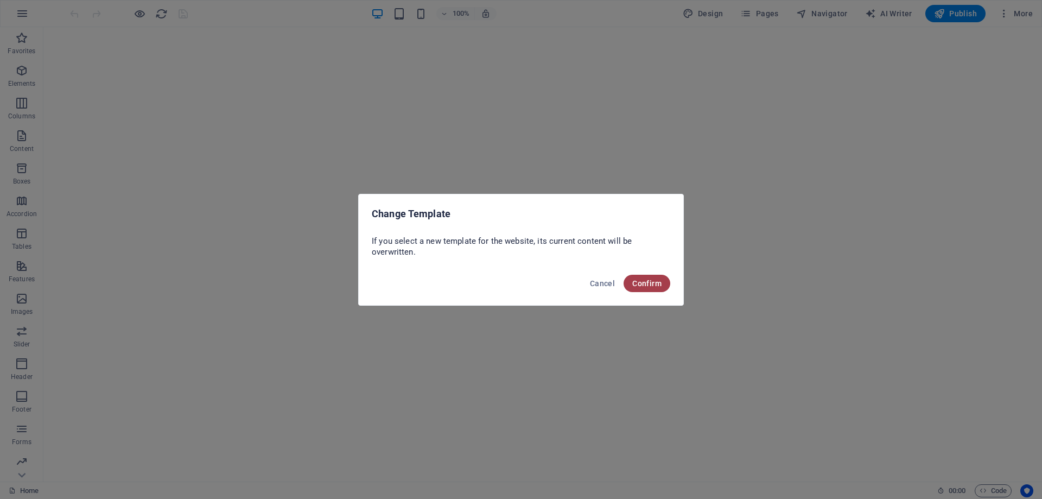
click at [648, 282] on span "Confirm" at bounding box center [646, 283] width 29 height 9
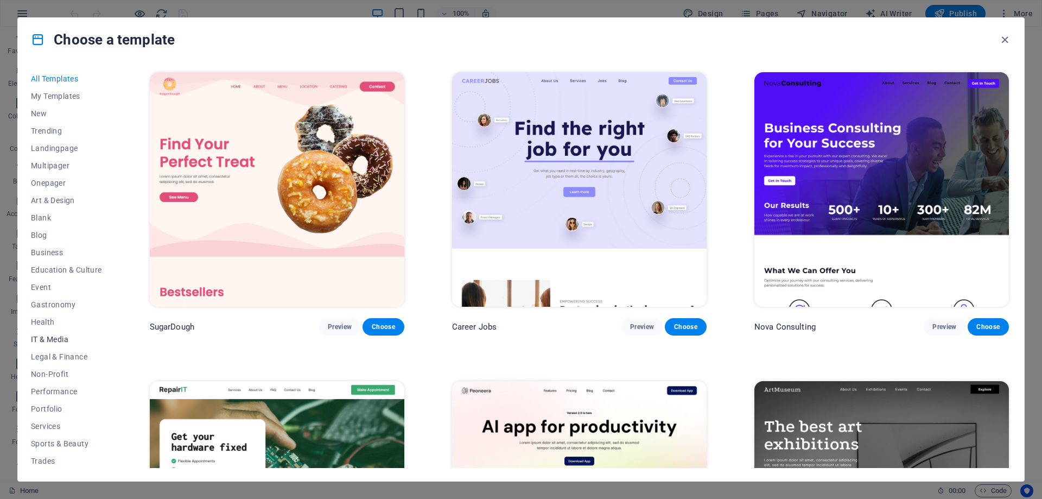
click at [56, 340] on span "IT & Media" at bounding box center [66, 339] width 71 height 9
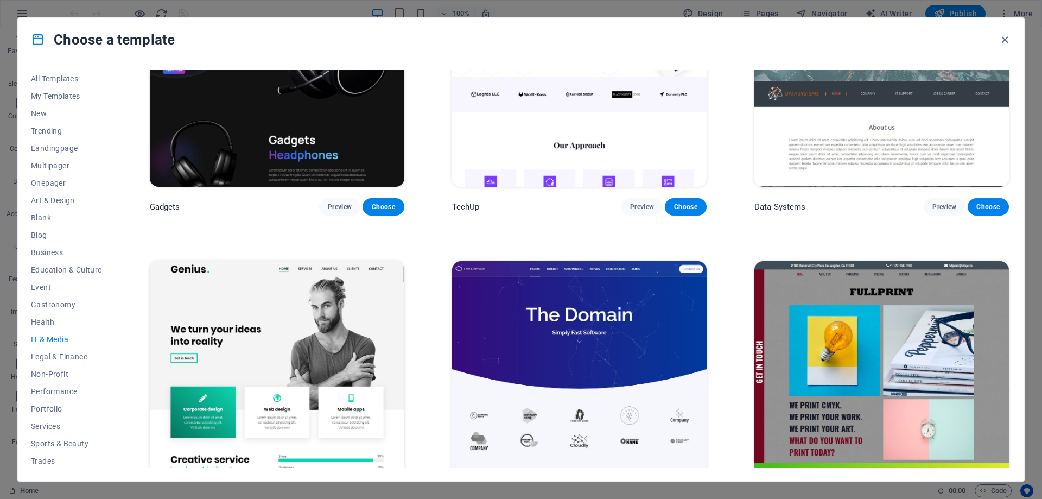
scroll to position [428, 0]
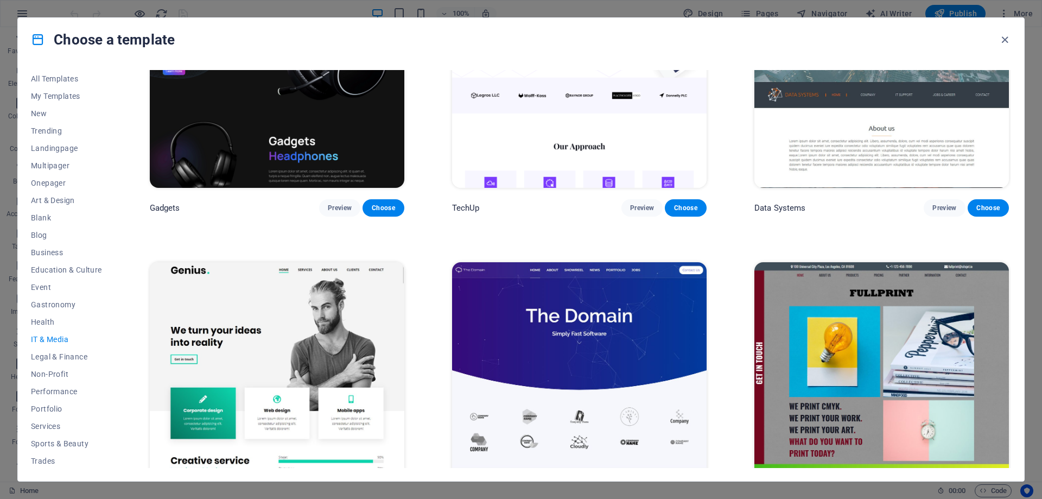
click at [547, 318] on img at bounding box center [579, 379] width 255 height 235
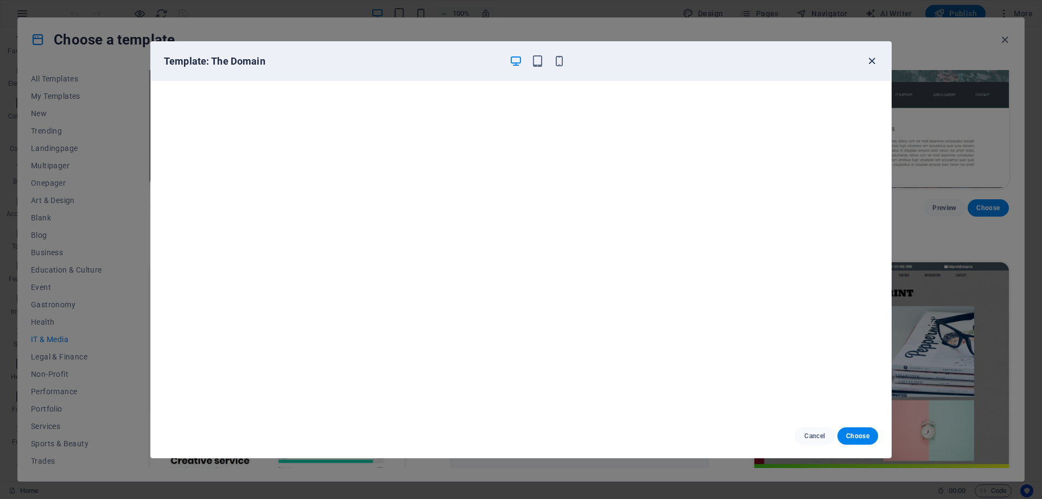
click at [875, 55] on icon "button" at bounding box center [872, 61] width 12 height 12
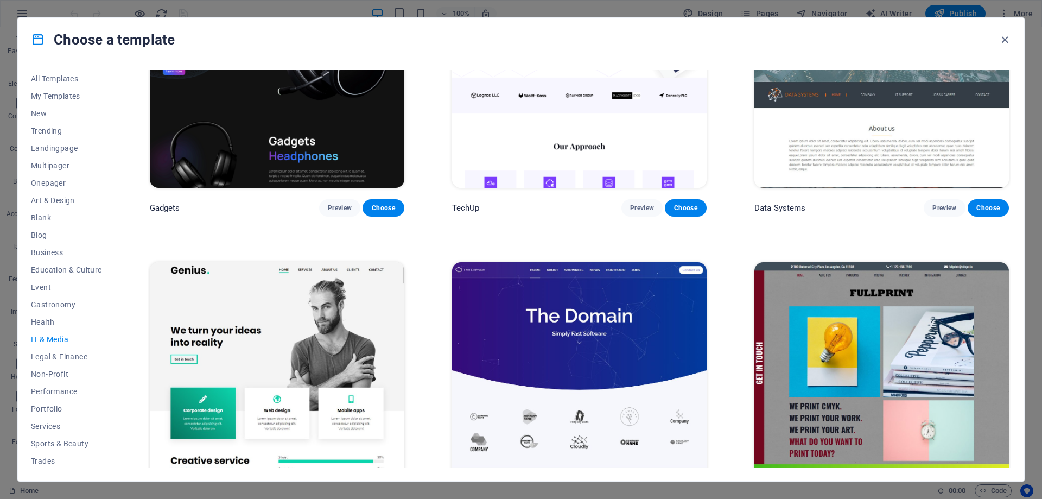
click at [249, 318] on img at bounding box center [277, 379] width 255 height 235
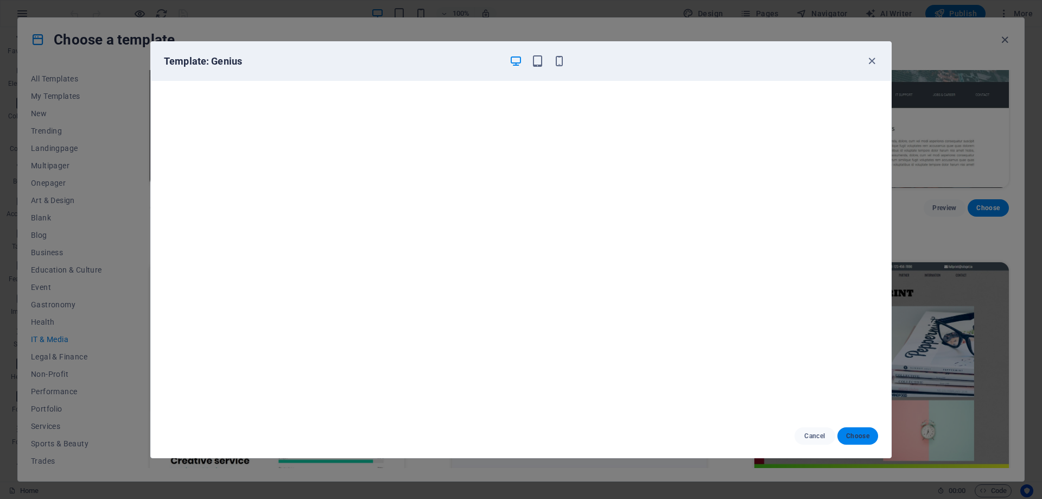
click at [858, 434] on span "Choose" at bounding box center [857, 436] width 23 height 9
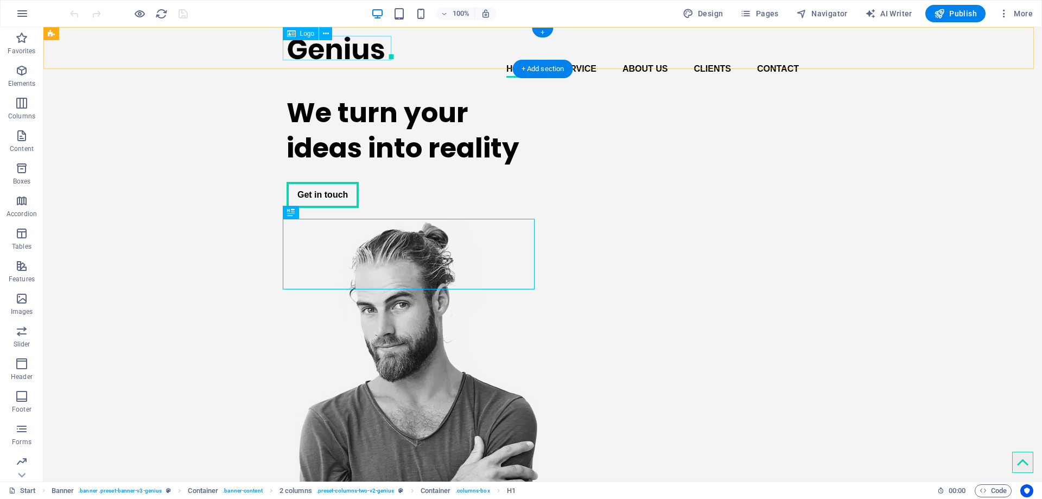
click at [326, 44] on div at bounding box center [543, 48] width 512 height 24
click at [329, 50] on div at bounding box center [543, 48] width 512 height 24
select select "px"
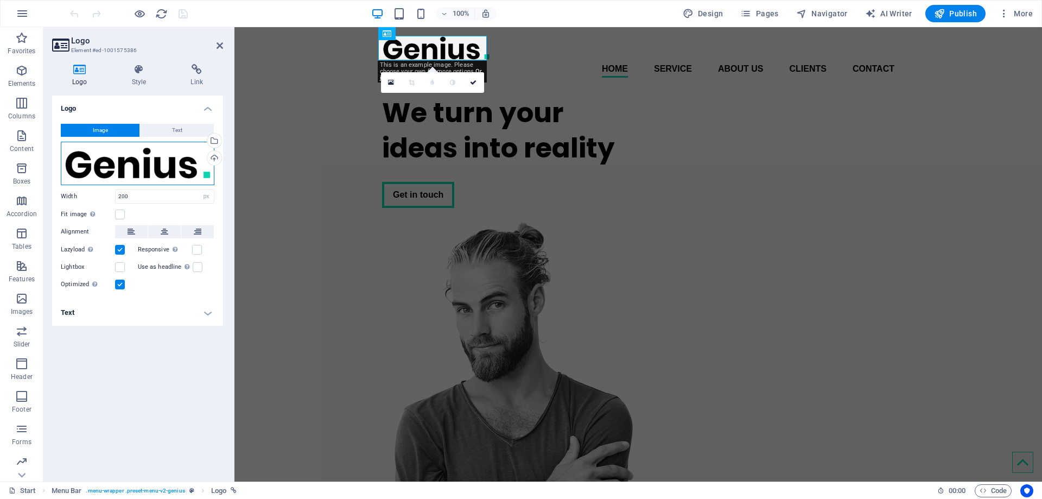
click at [153, 158] on div "Drag files here, click to choose files or select files from Files or our free s…" at bounding box center [138, 163] width 154 height 43
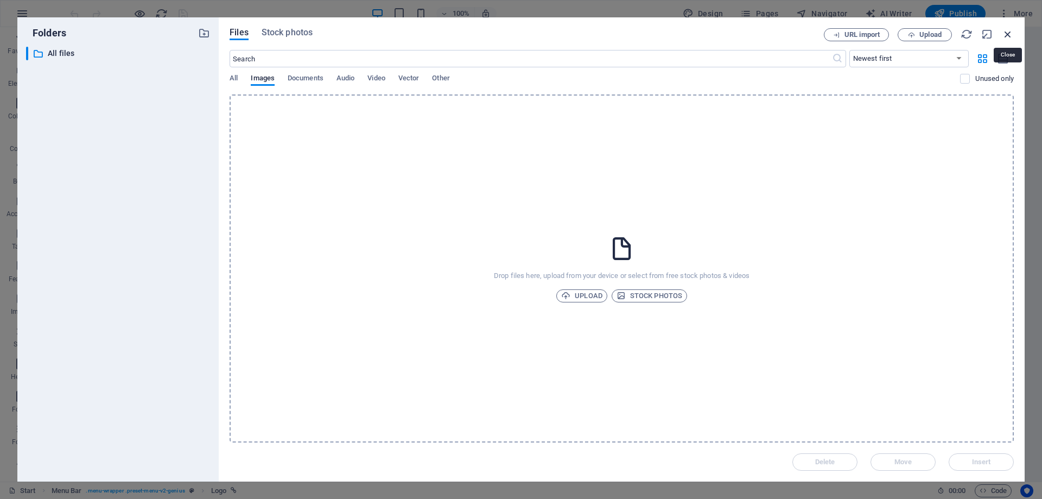
drag, startPoint x: 1009, startPoint y: 32, endPoint x: 155, endPoint y: 115, distance: 858.5
click at [1009, 32] on icon "button" at bounding box center [1008, 34] width 12 height 12
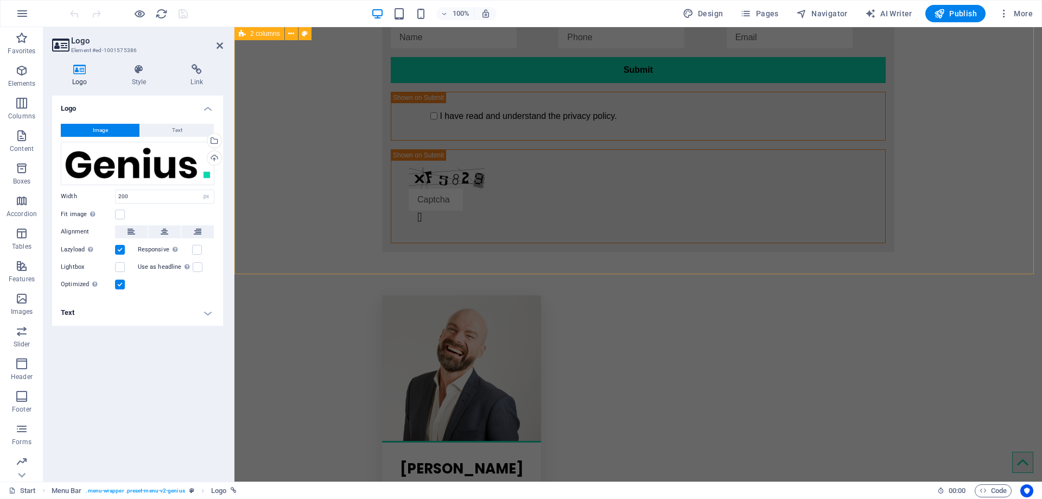
scroll to position [2153, 0]
